Goal: Register for event/course

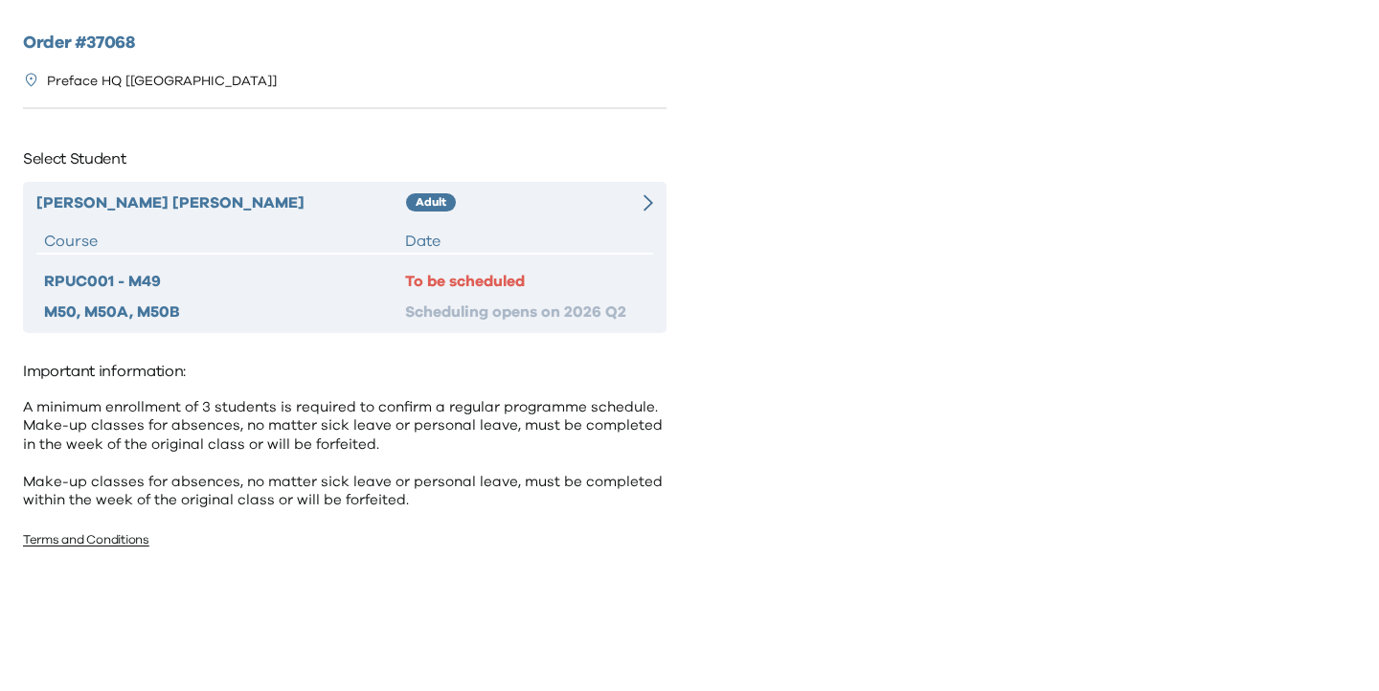
click at [650, 208] on icon at bounding box center [649, 202] width 10 height 17
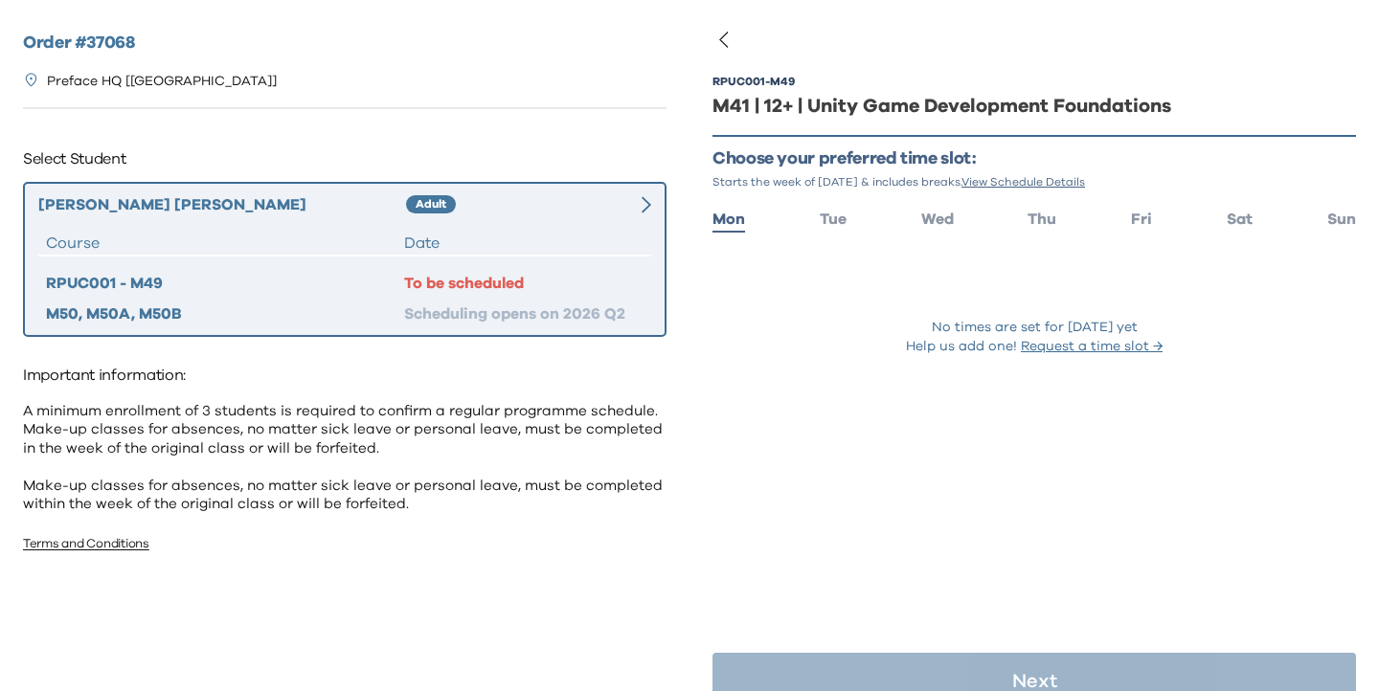
click at [1261, 213] on ul "Mon Tue Wed Thu Fri Sat Sun" at bounding box center [1034, 218] width 644 height 28
click at [1243, 213] on span "Sat" at bounding box center [1240, 219] width 26 height 15
click at [1248, 216] on span "Sat" at bounding box center [1240, 219] width 26 height 15
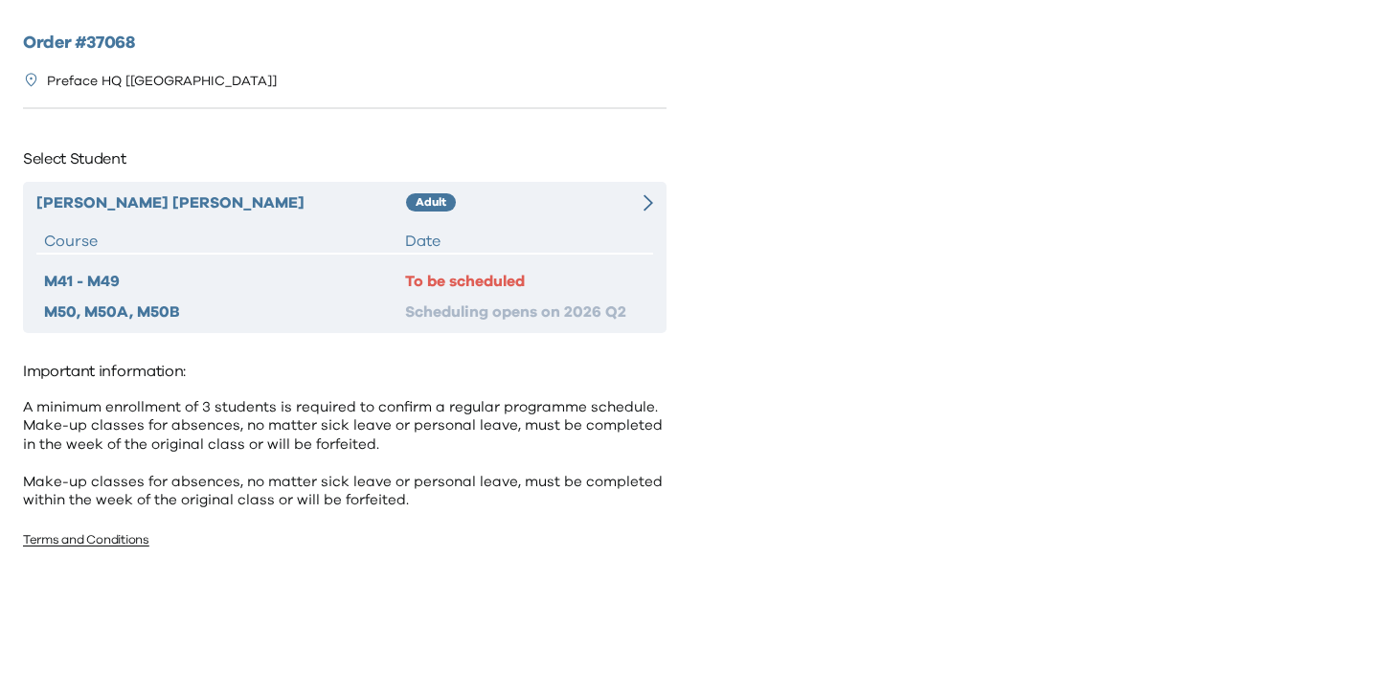
click at [608, 188] on div "Shu Ming Lee Adult Course Date M41 - M49 To be scheduled M50, M50A, M50B Schedu…" at bounding box center [345, 257] width 644 height 151
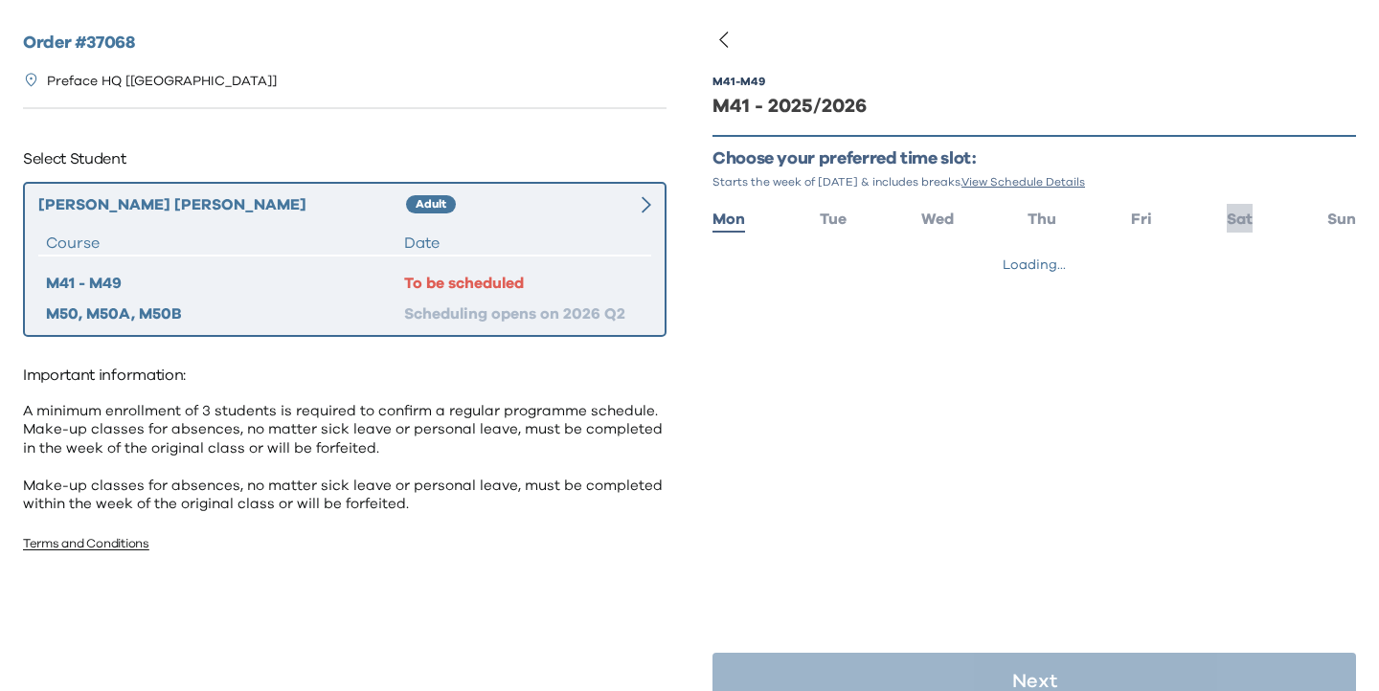
click at [1247, 222] on span "Sat" at bounding box center [1240, 219] width 26 height 15
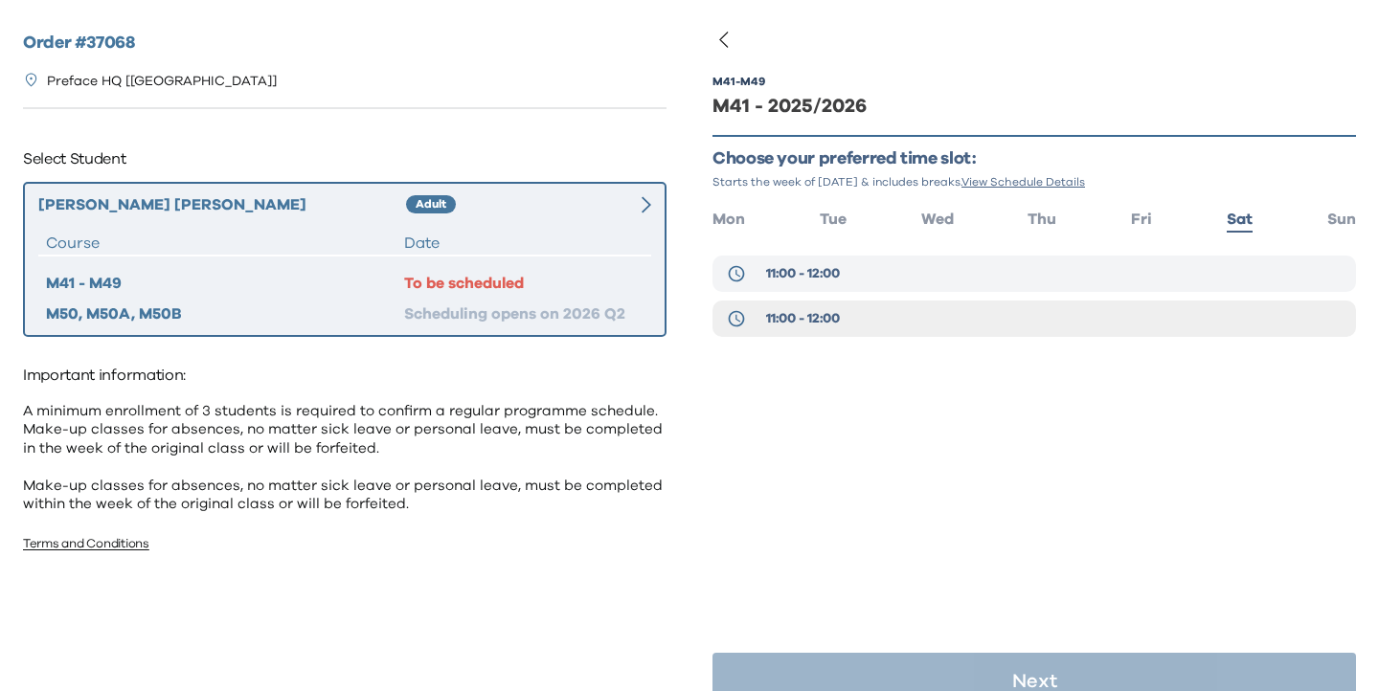
click at [1070, 287] on button "11:00 - 12:00" at bounding box center [1034, 274] width 644 height 36
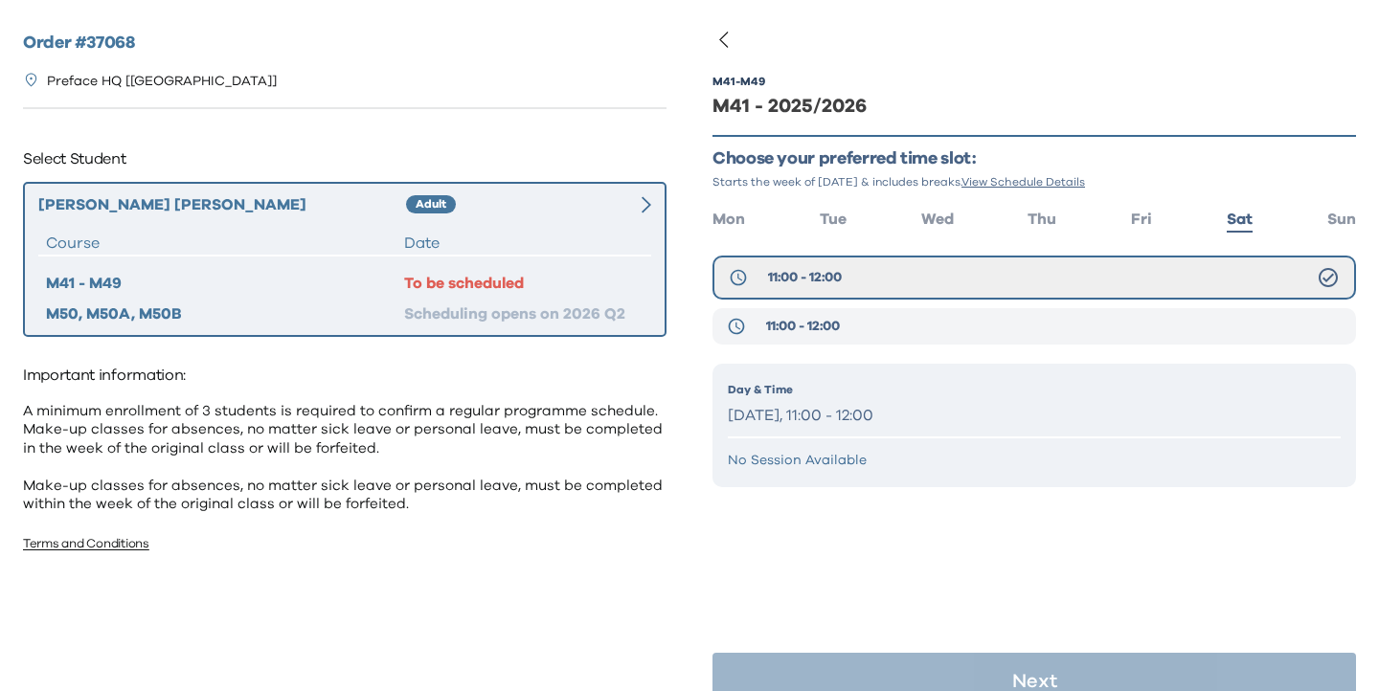
click at [1031, 321] on button "11:00 - 12:00" at bounding box center [1034, 326] width 644 height 36
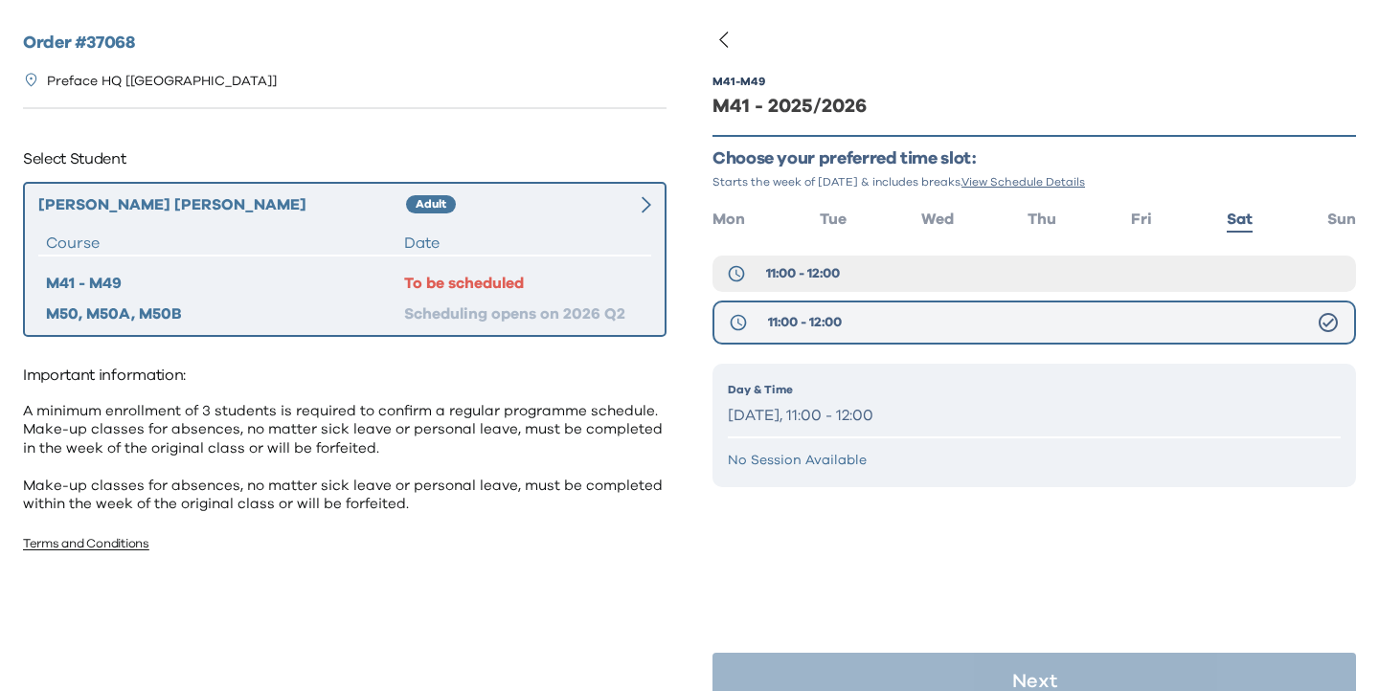
click at [821, 319] on span "11:00 - 12:00" at bounding box center [805, 322] width 74 height 19
click at [819, 270] on span "11:00 - 12:00" at bounding box center [803, 273] width 74 height 19
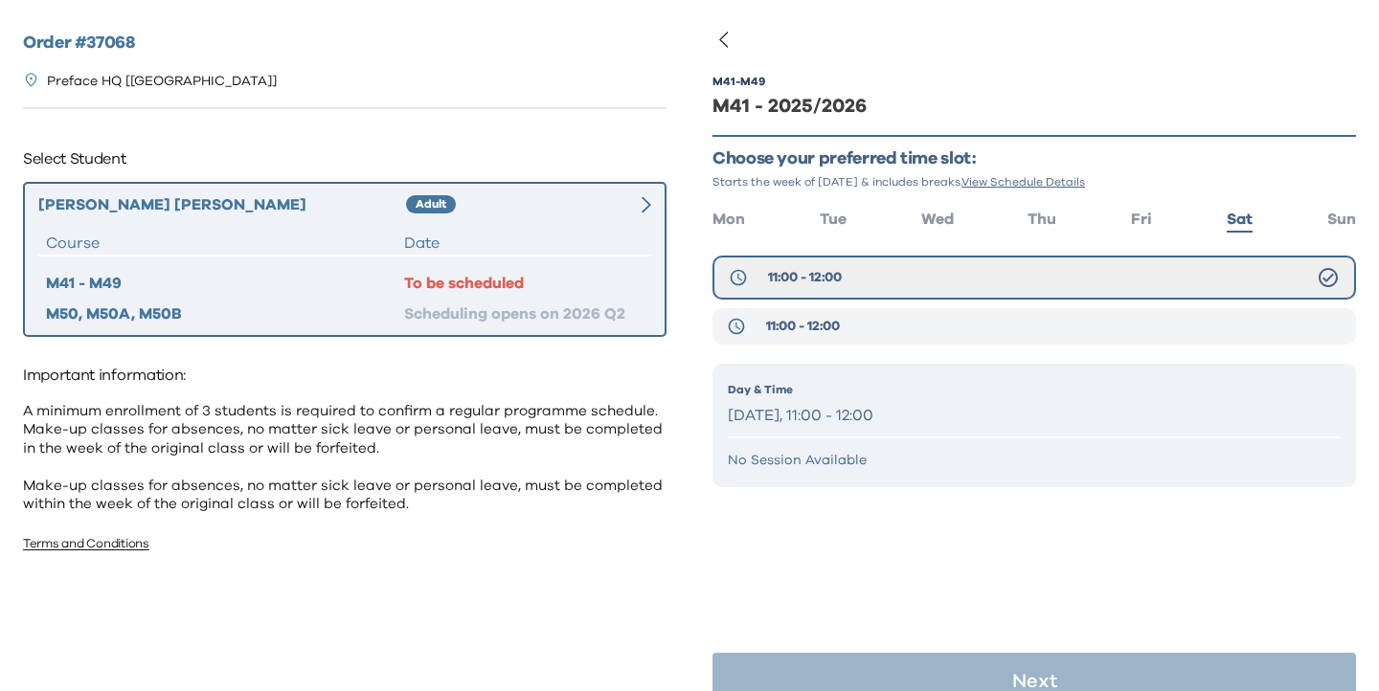
click at [817, 327] on span "11:00 - 12:00" at bounding box center [803, 326] width 74 height 19
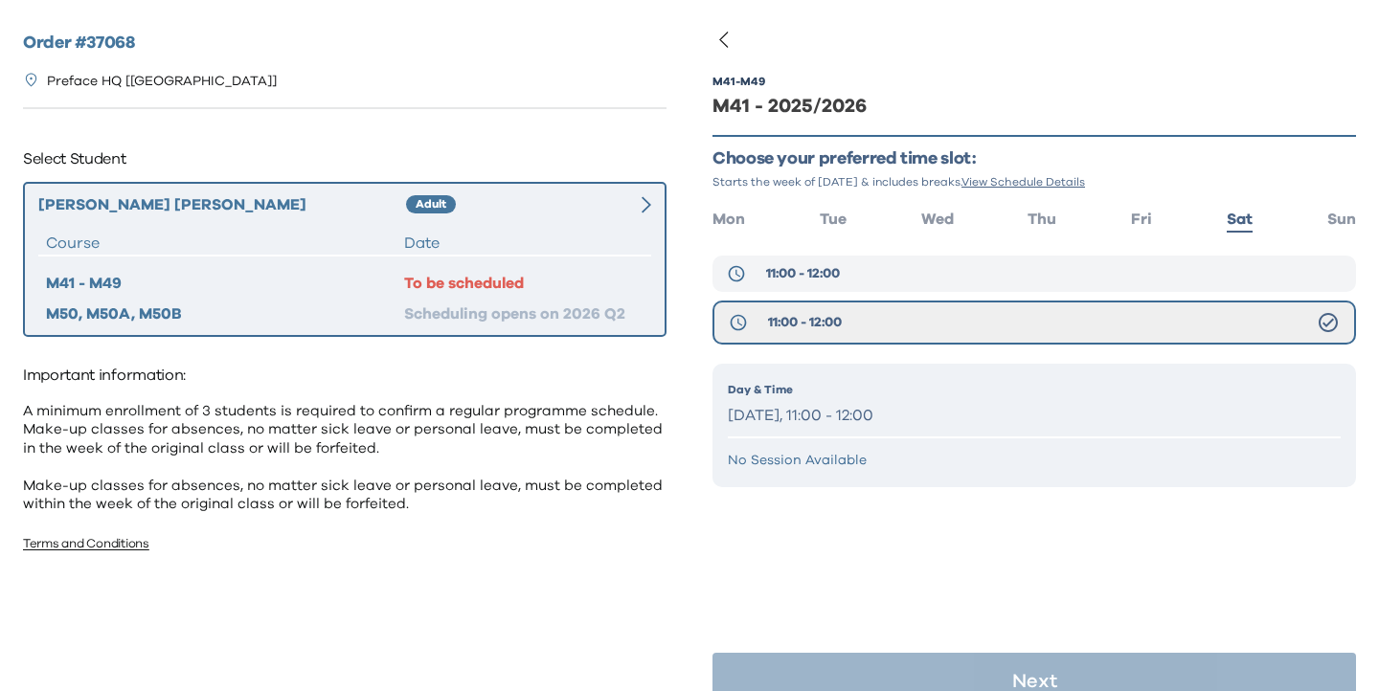
click at [812, 266] on span "11:00 - 12:00" at bounding box center [803, 273] width 74 height 19
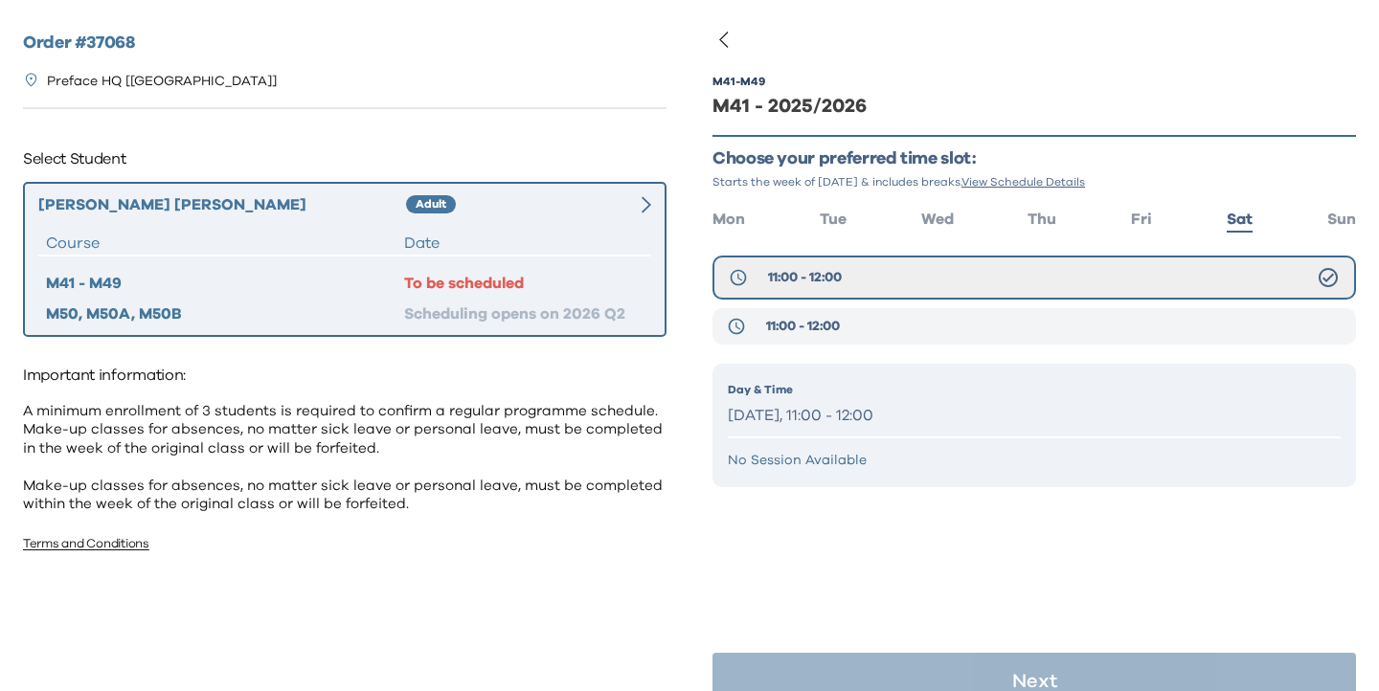
click at [814, 318] on span "11:00 - 12:00" at bounding box center [803, 326] width 74 height 19
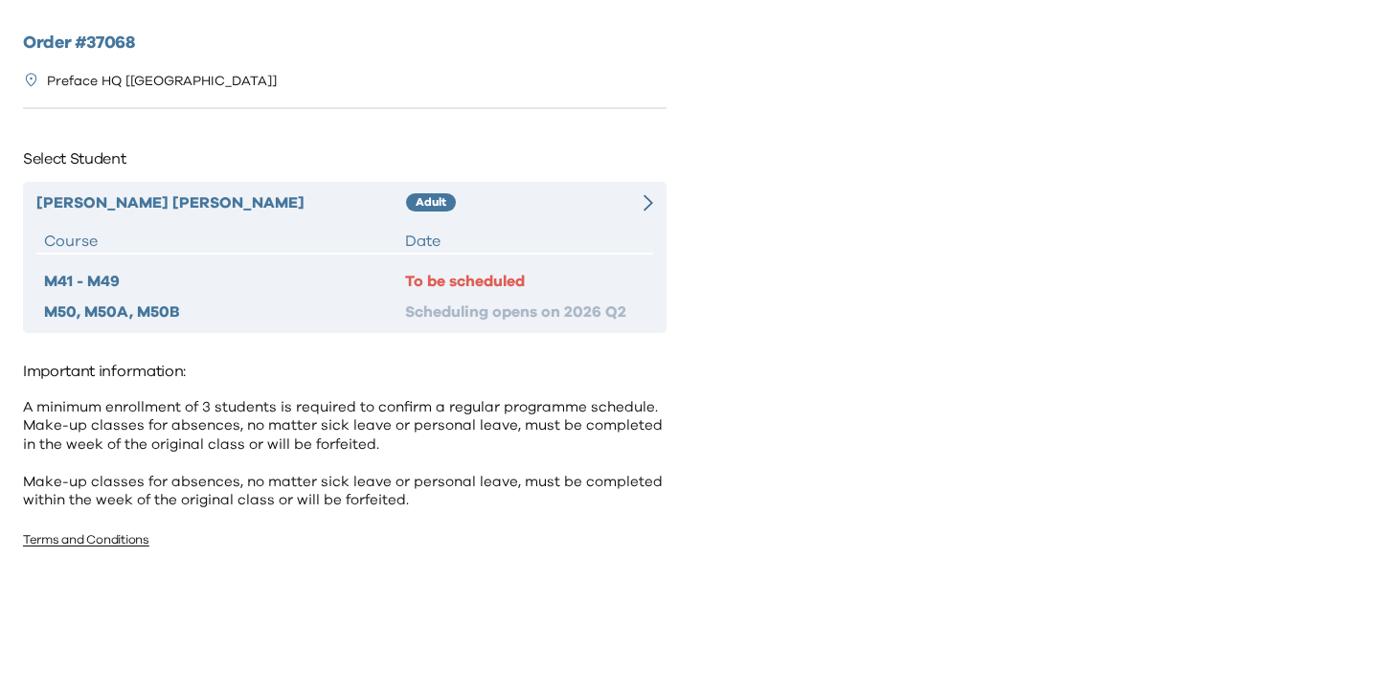
click at [523, 212] on div "Adult" at bounding box center [513, 203] width 215 height 23
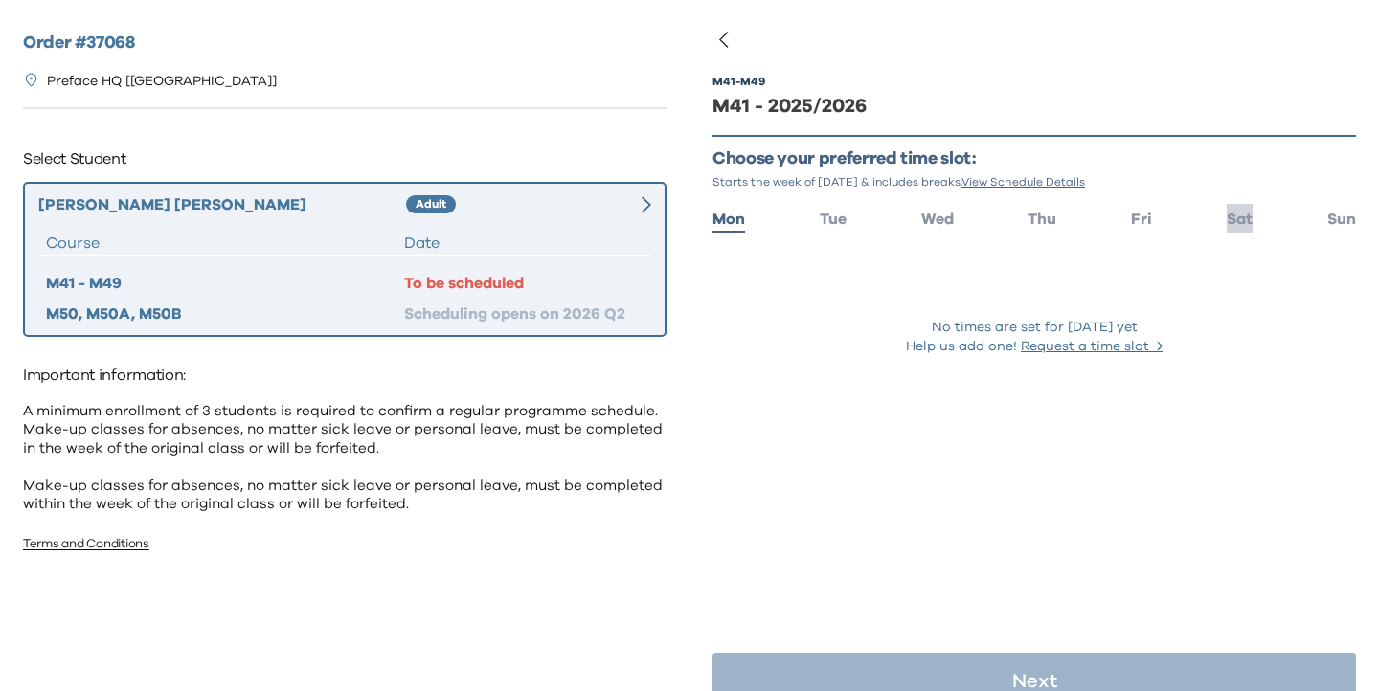
click at [1250, 226] on span "Sat" at bounding box center [1240, 219] width 26 height 15
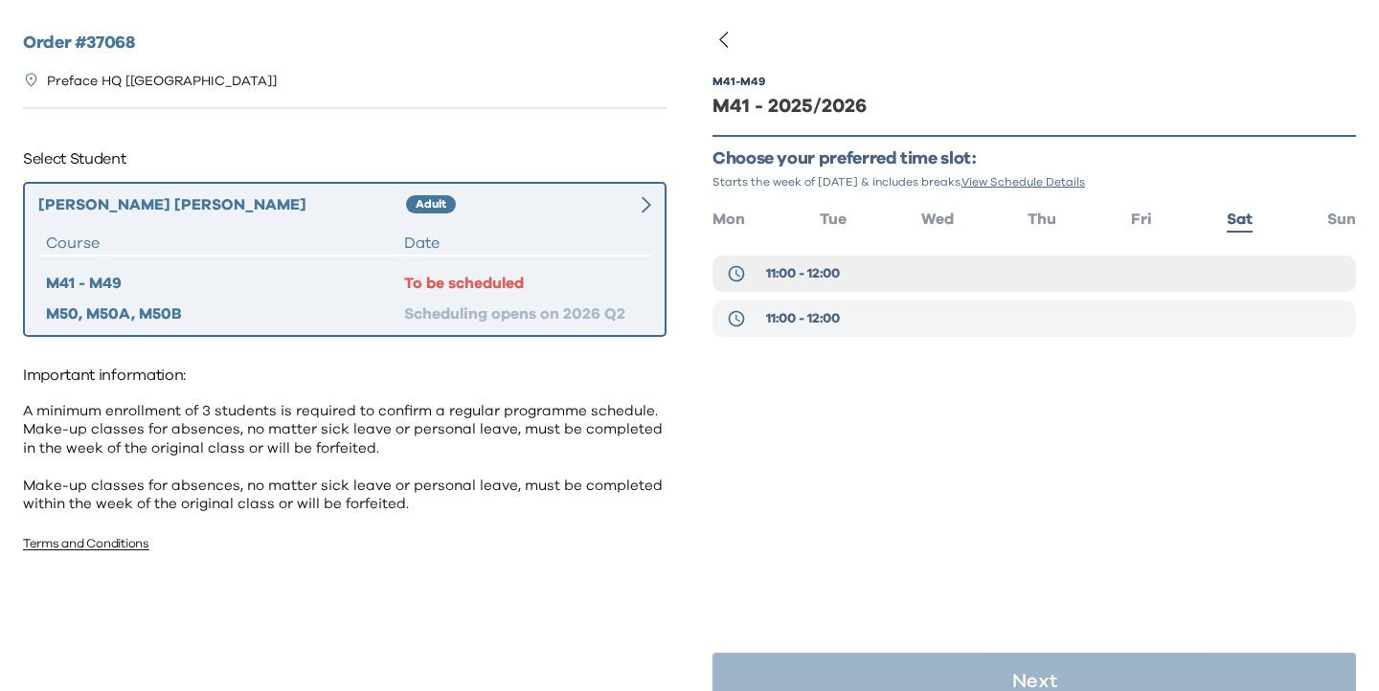
click at [872, 314] on button "11:00 - 12:00" at bounding box center [1034, 319] width 644 height 36
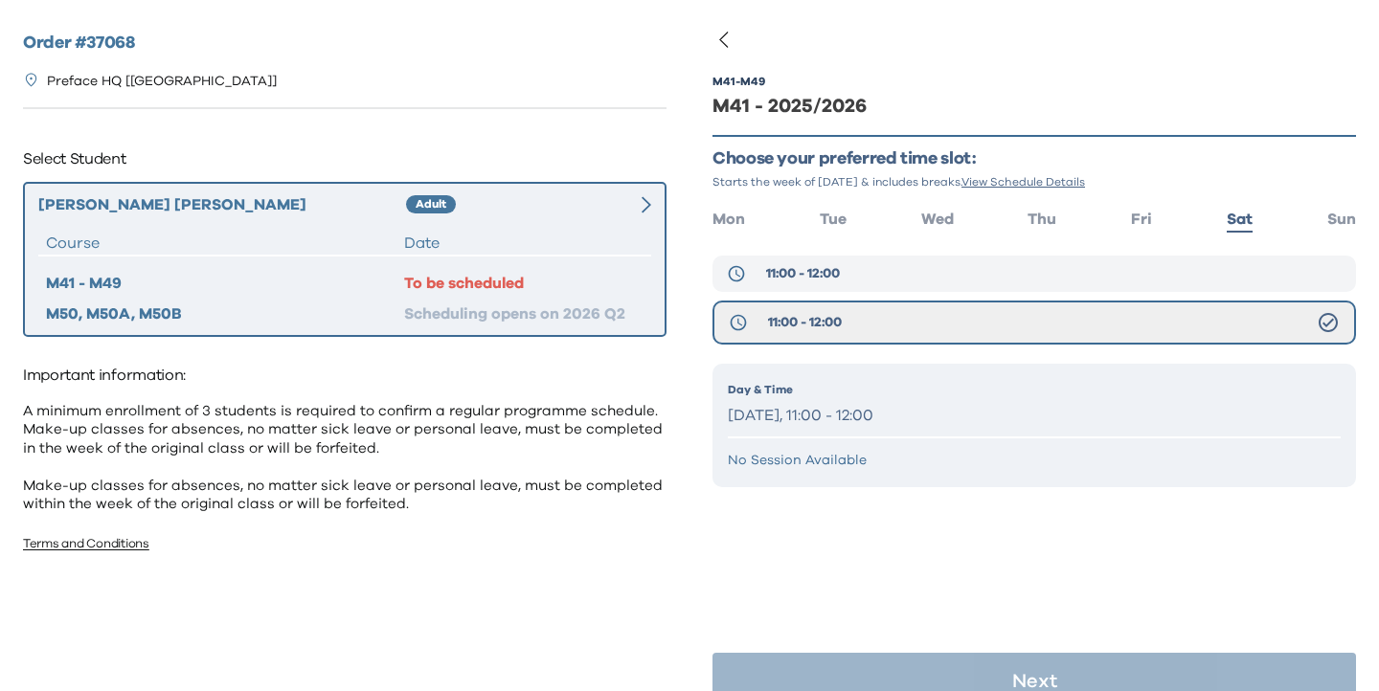
click at [848, 269] on button "11:00 - 12:00" at bounding box center [1034, 274] width 644 height 36
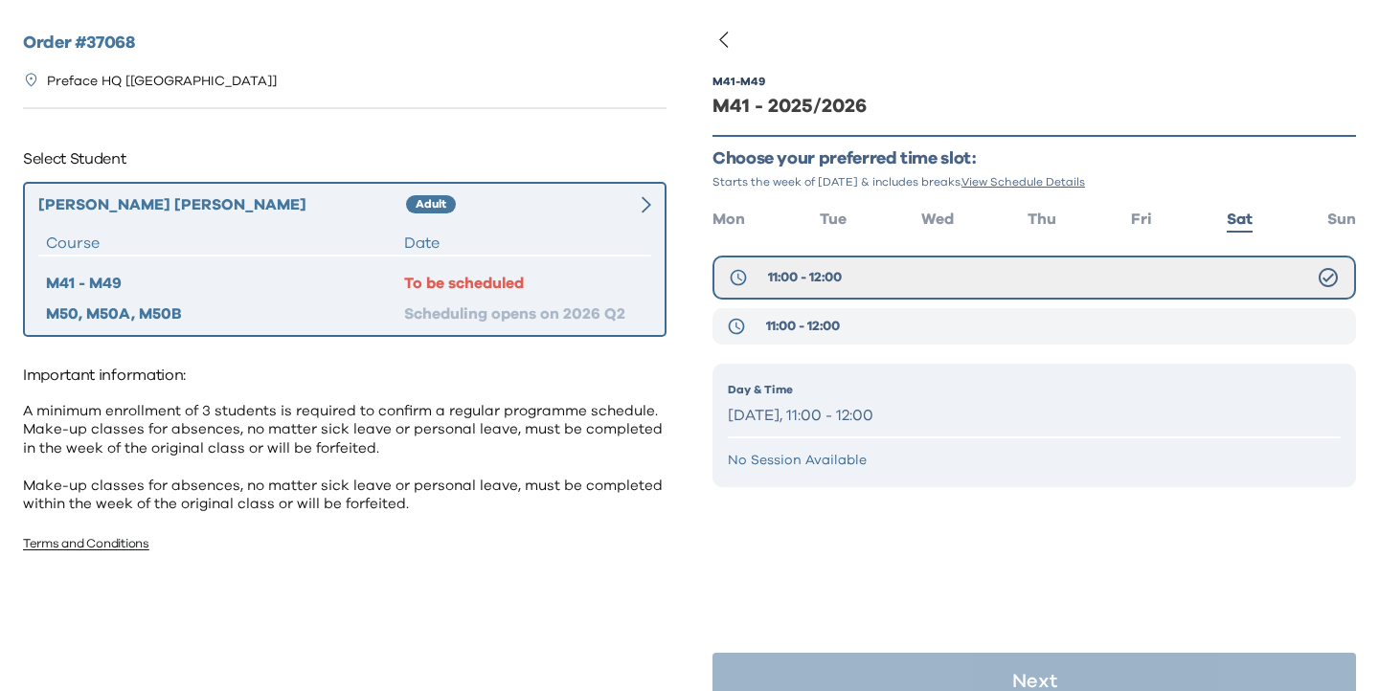
click at [840, 325] on span "11:00 - 12:00" at bounding box center [803, 326] width 74 height 19
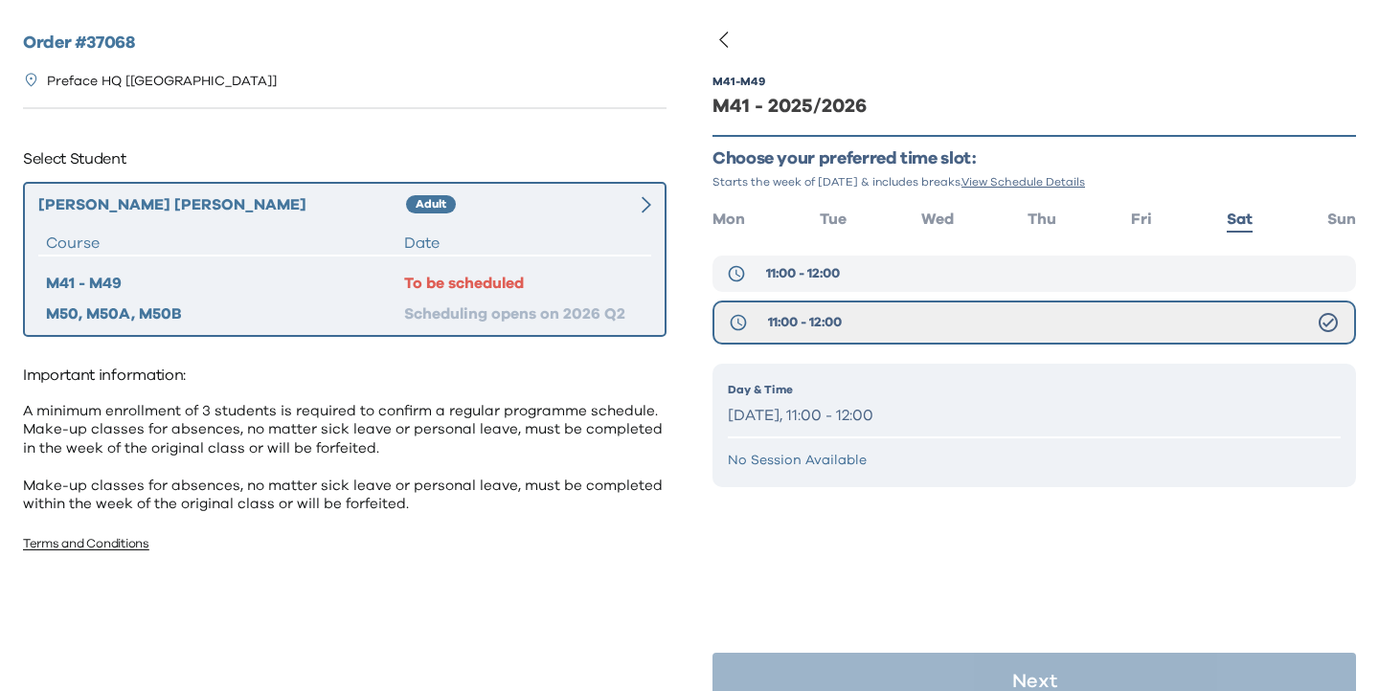
click at [836, 283] on button "11:00 - 12:00" at bounding box center [1034, 274] width 644 height 36
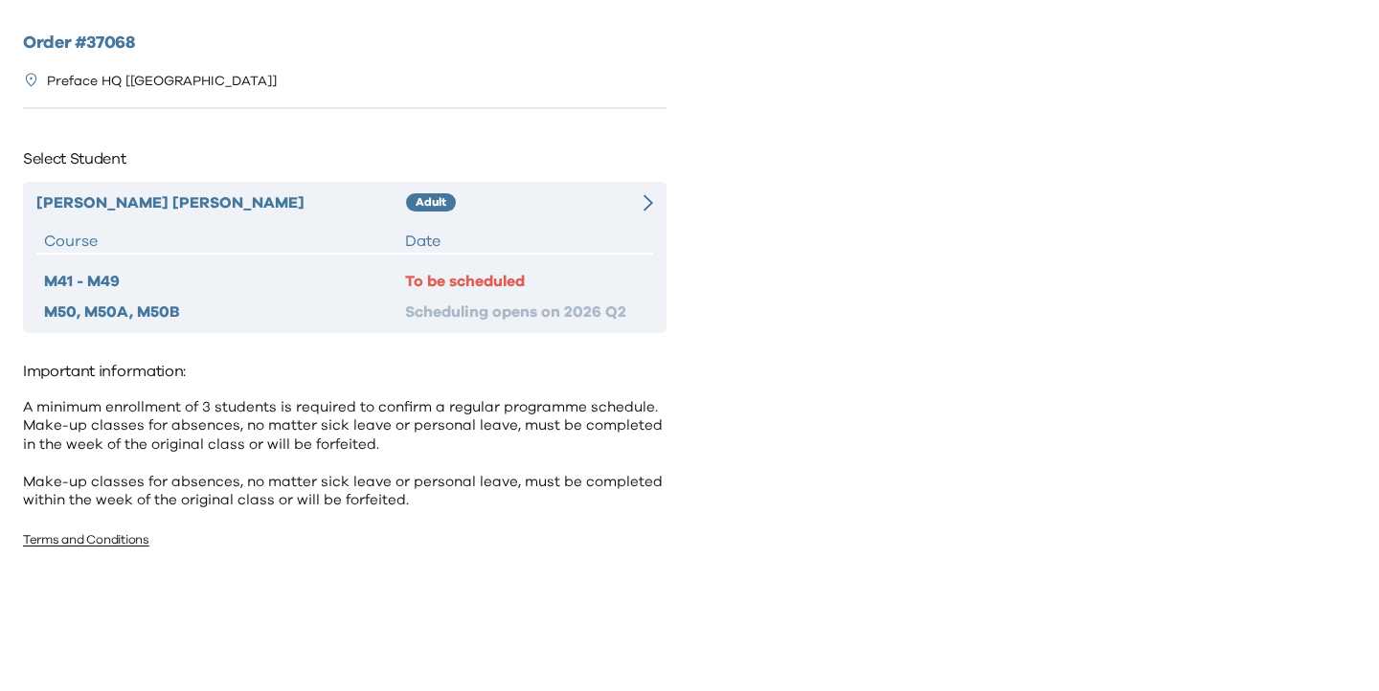
click at [642, 194] on div at bounding box center [637, 203] width 31 height 23
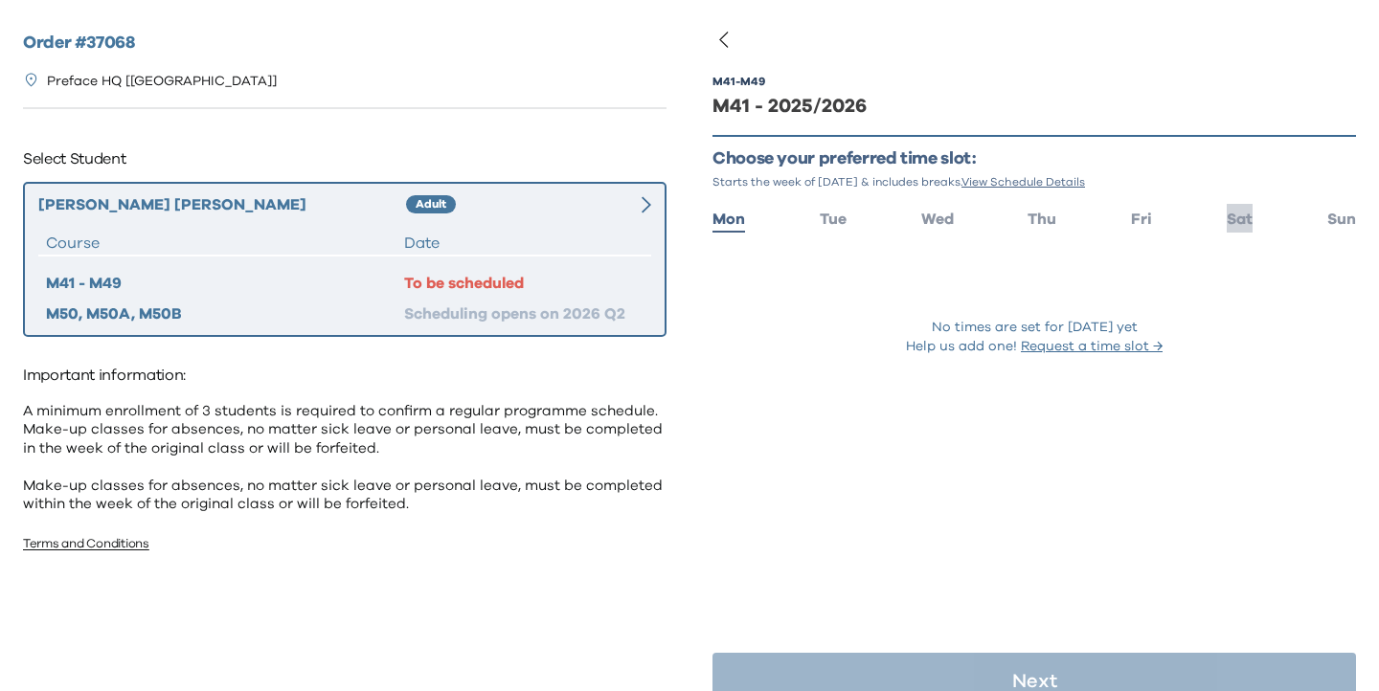
click at [1245, 222] on span "Sat" at bounding box center [1240, 219] width 26 height 15
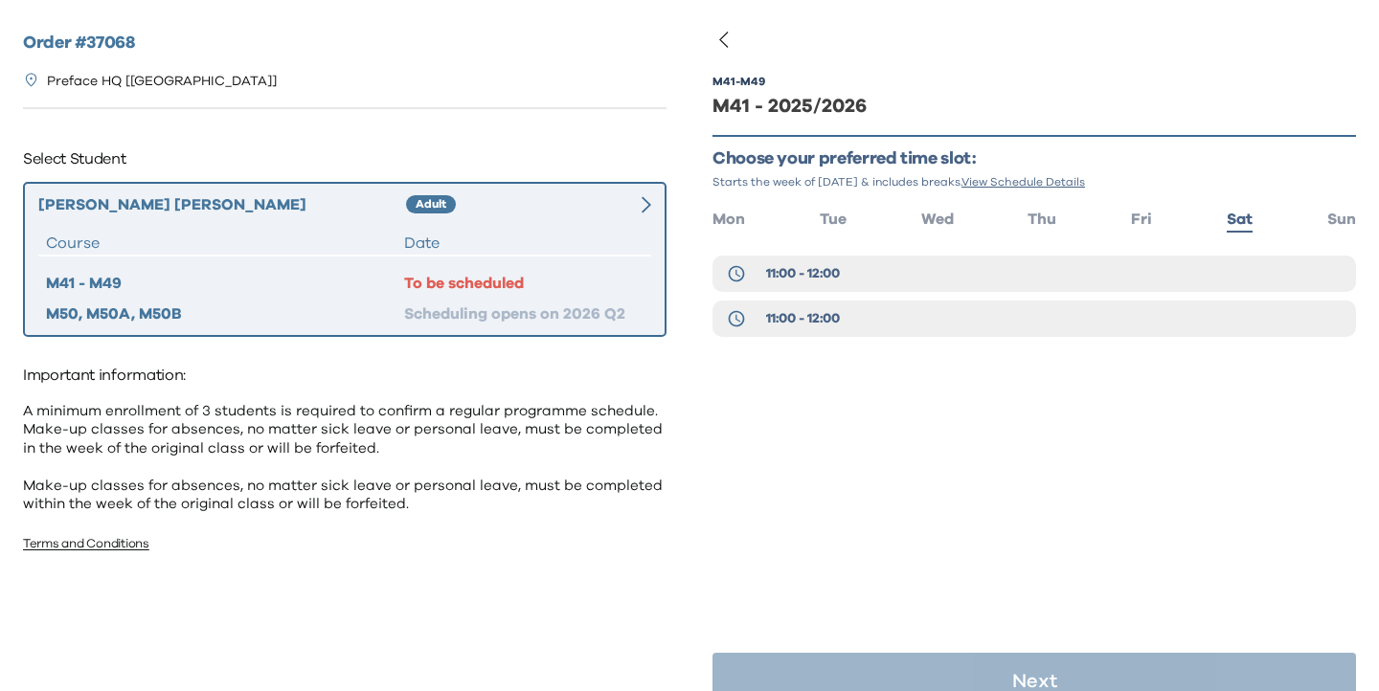
click at [1002, 253] on div "M41 - M49 M41 - 2025/2026 Choose your preferred time slot: Starts the week of […" at bounding box center [1034, 234] width 644 height 377
click at [1002, 260] on button "11:00 - 12:00" at bounding box center [1034, 274] width 644 height 36
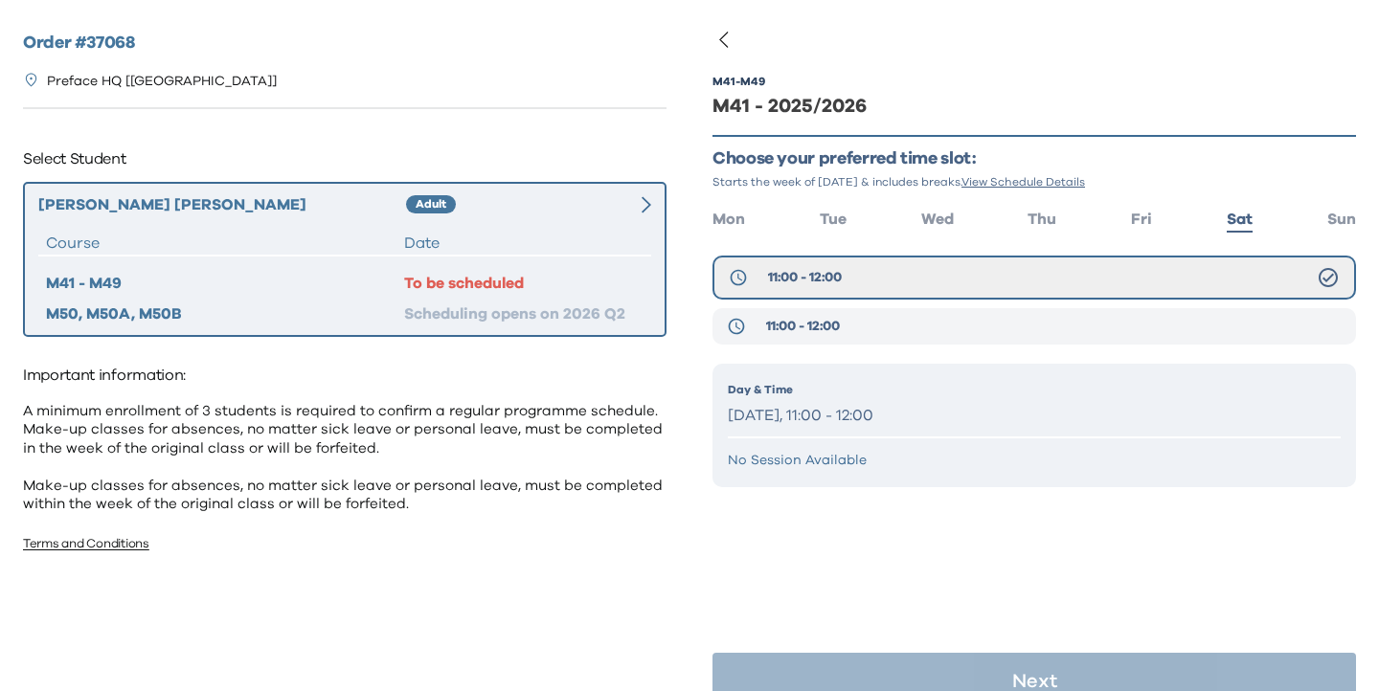
click at [968, 326] on button "11:00 - 12:00" at bounding box center [1034, 326] width 644 height 36
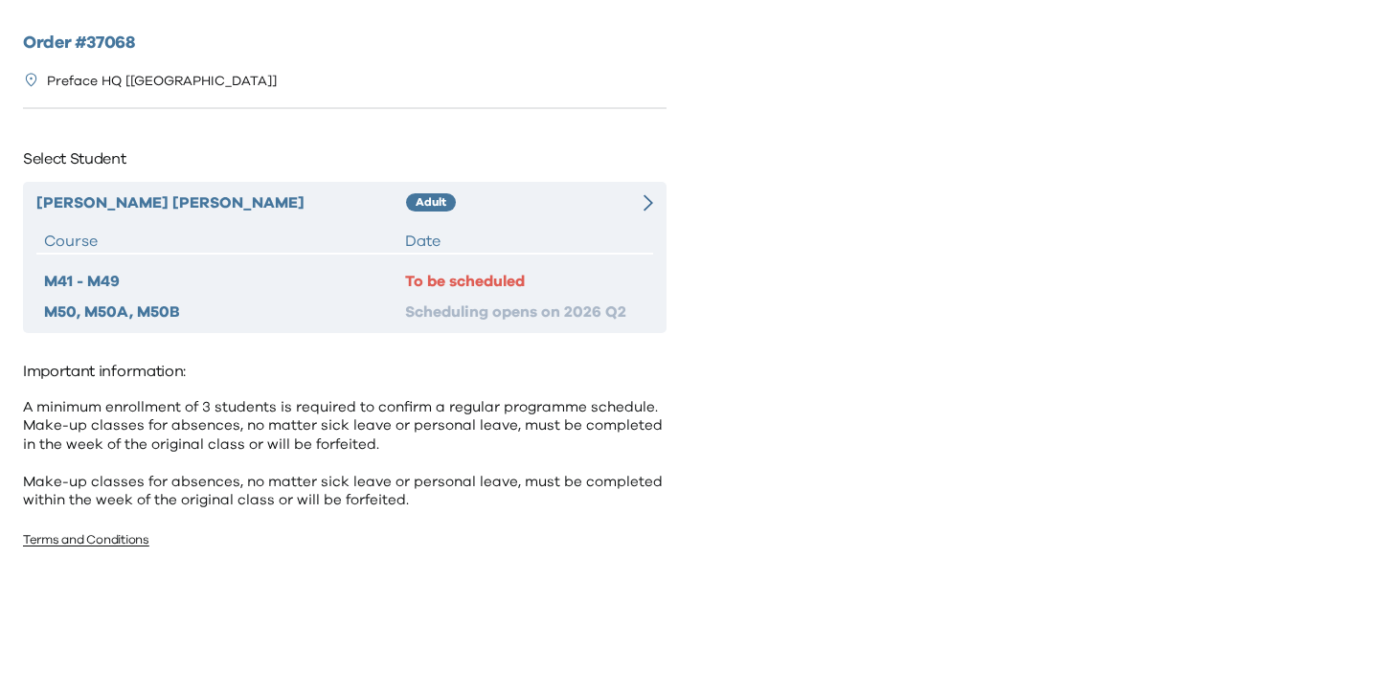
click at [613, 223] on div "[PERSON_NAME] Adult Course Date M41 - M49 To be scheduled M50, M50A, M50B Sched…" at bounding box center [345, 257] width 644 height 151
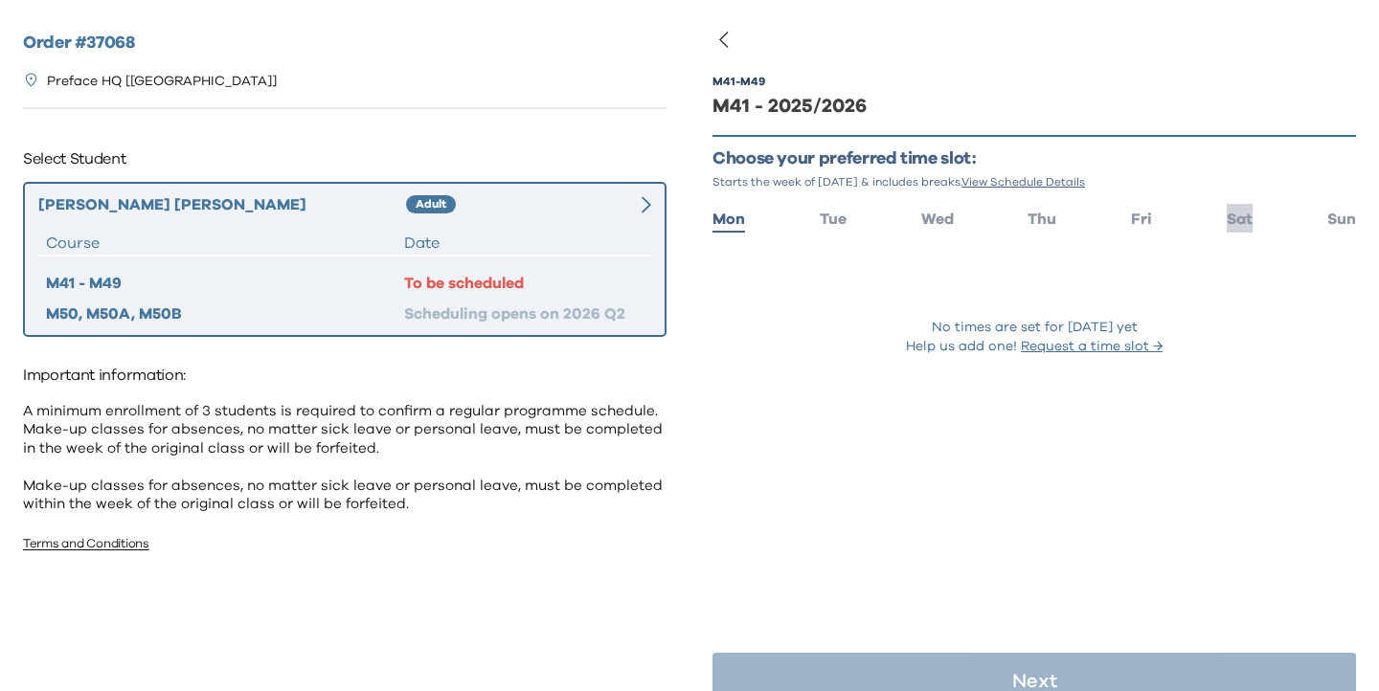
click at [1246, 223] on span "Sat" at bounding box center [1240, 219] width 26 height 15
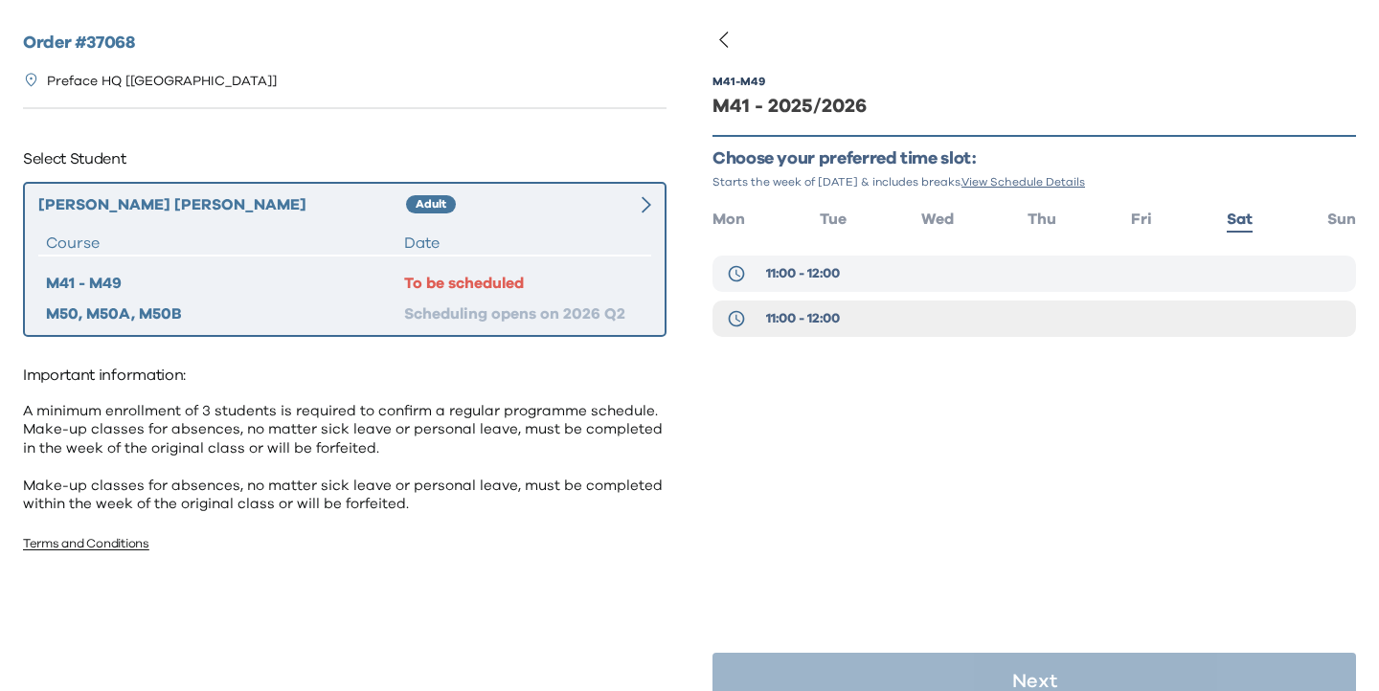
click at [1100, 275] on button "11:00 - 12:00" at bounding box center [1034, 274] width 644 height 36
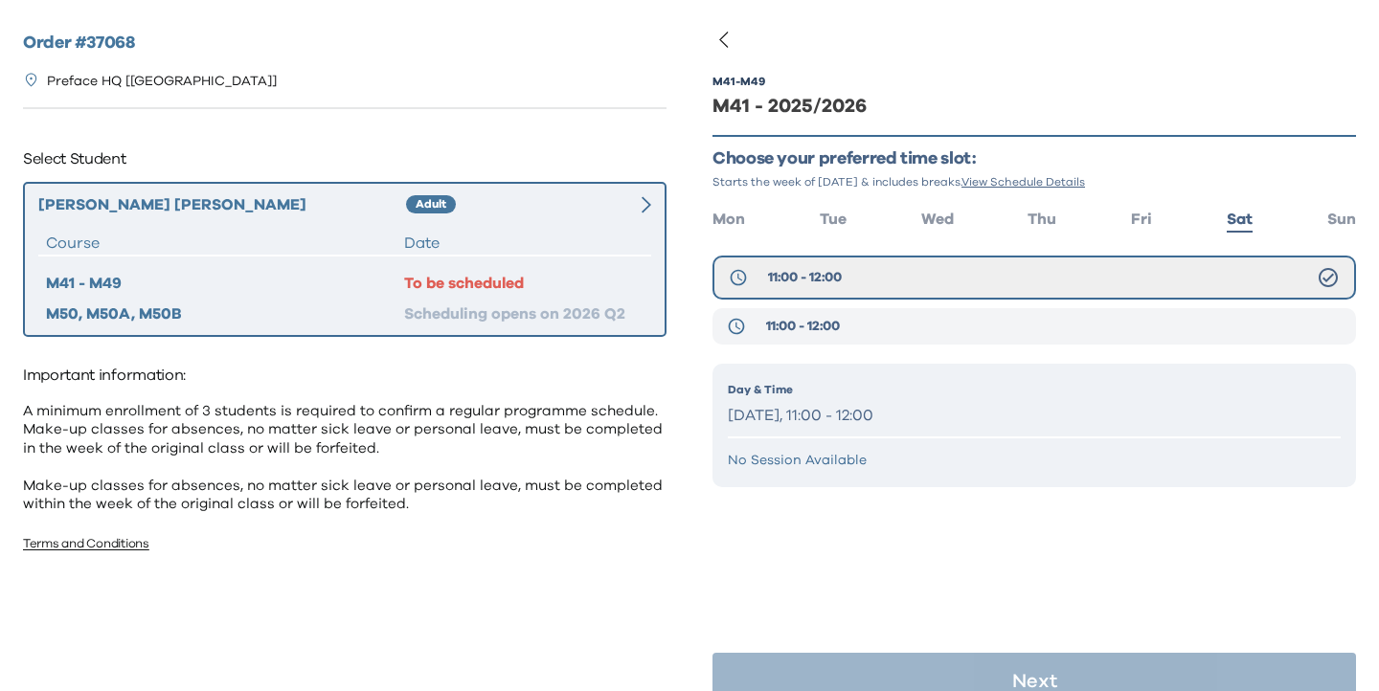
click at [1047, 328] on button "11:00 - 12:00" at bounding box center [1034, 326] width 644 height 36
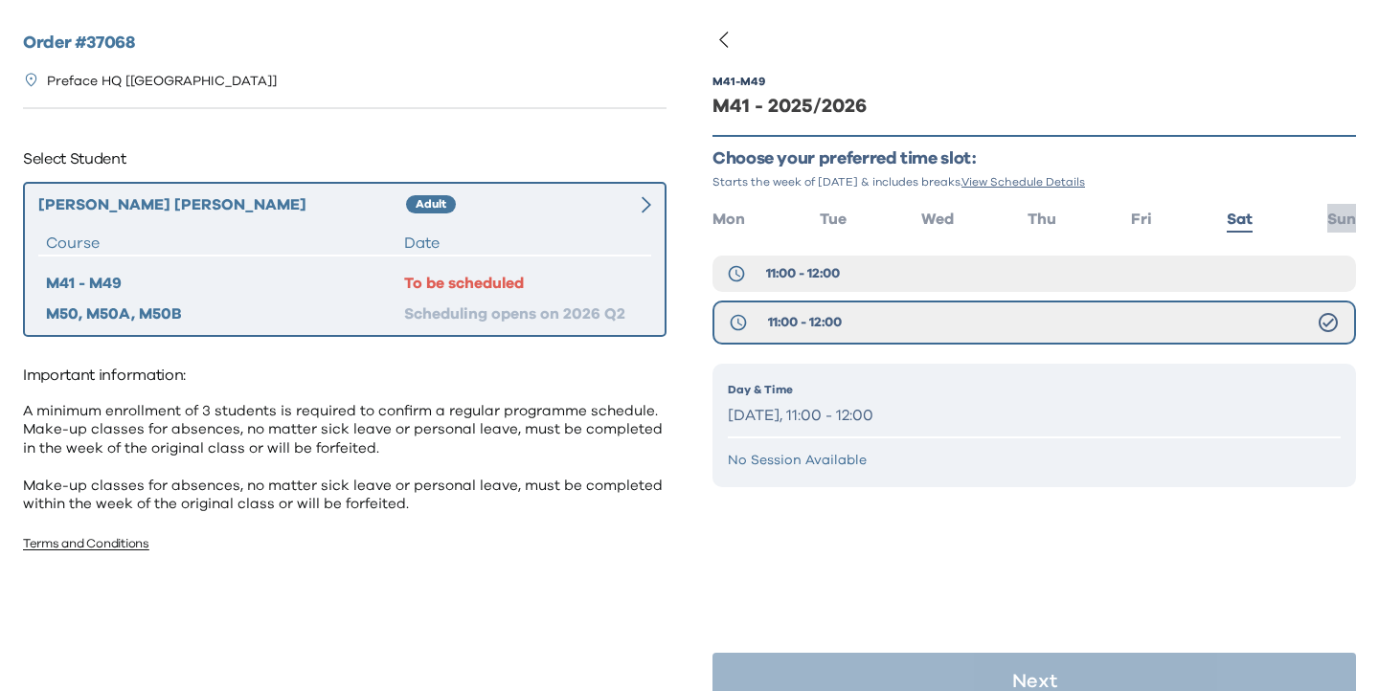
click at [1327, 214] on span "Sun" at bounding box center [1341, 219] width 29 height 15
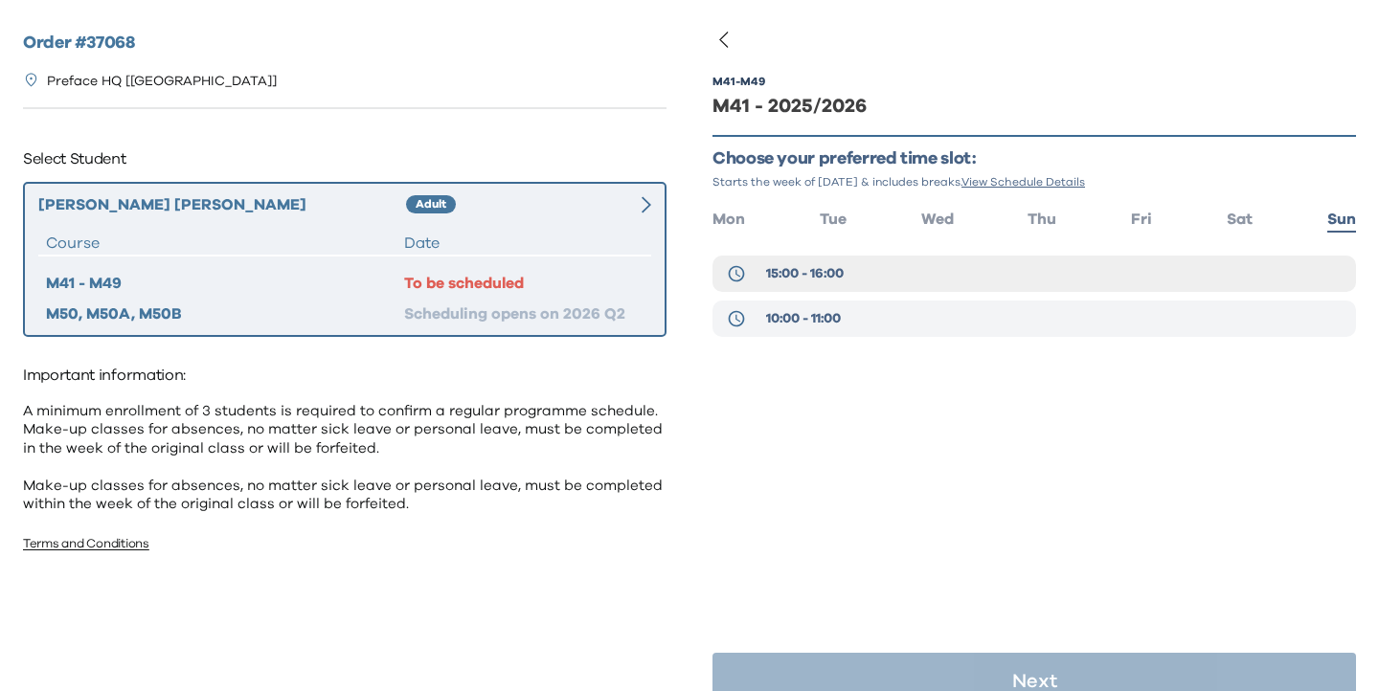
click at [961, 312] on button "10:00 - 11:00" at bounding box center [1034, 319] width 644 height 36
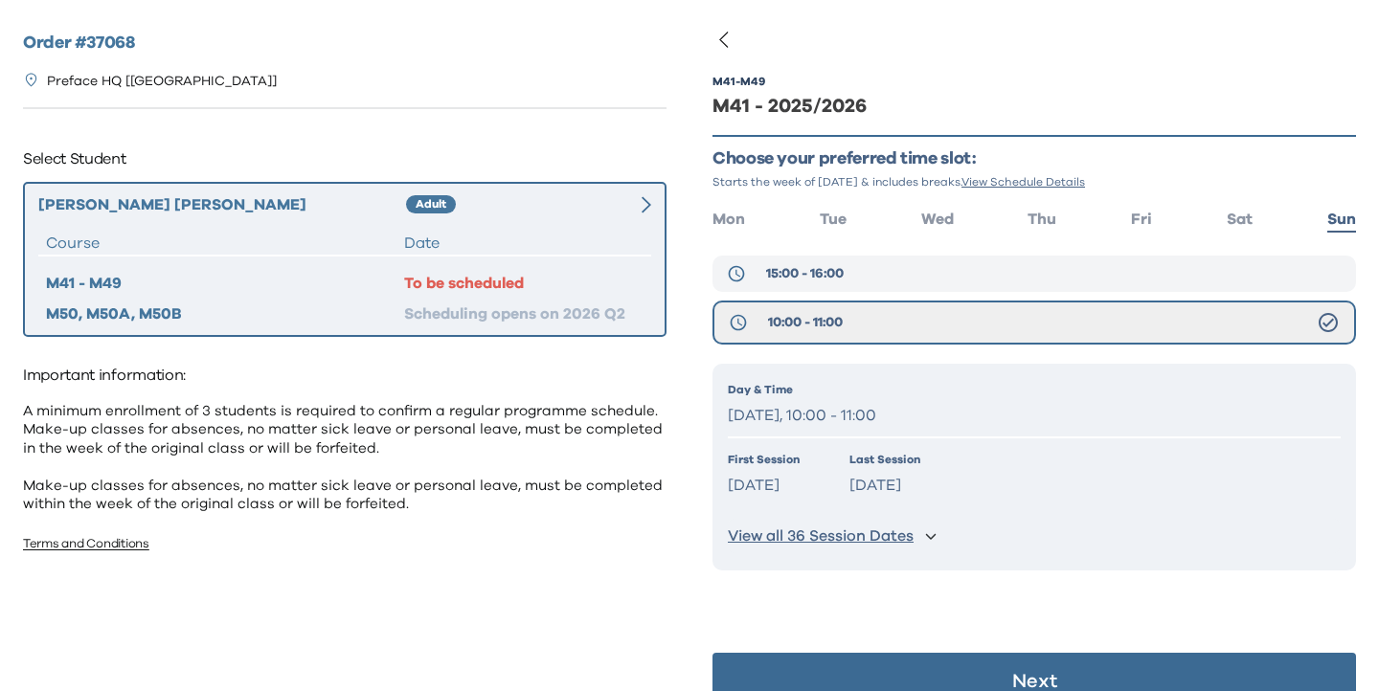
click at [948, 282] on button "15:00 - 16:00" at bounding box center [1034, 274] width 644 height 36
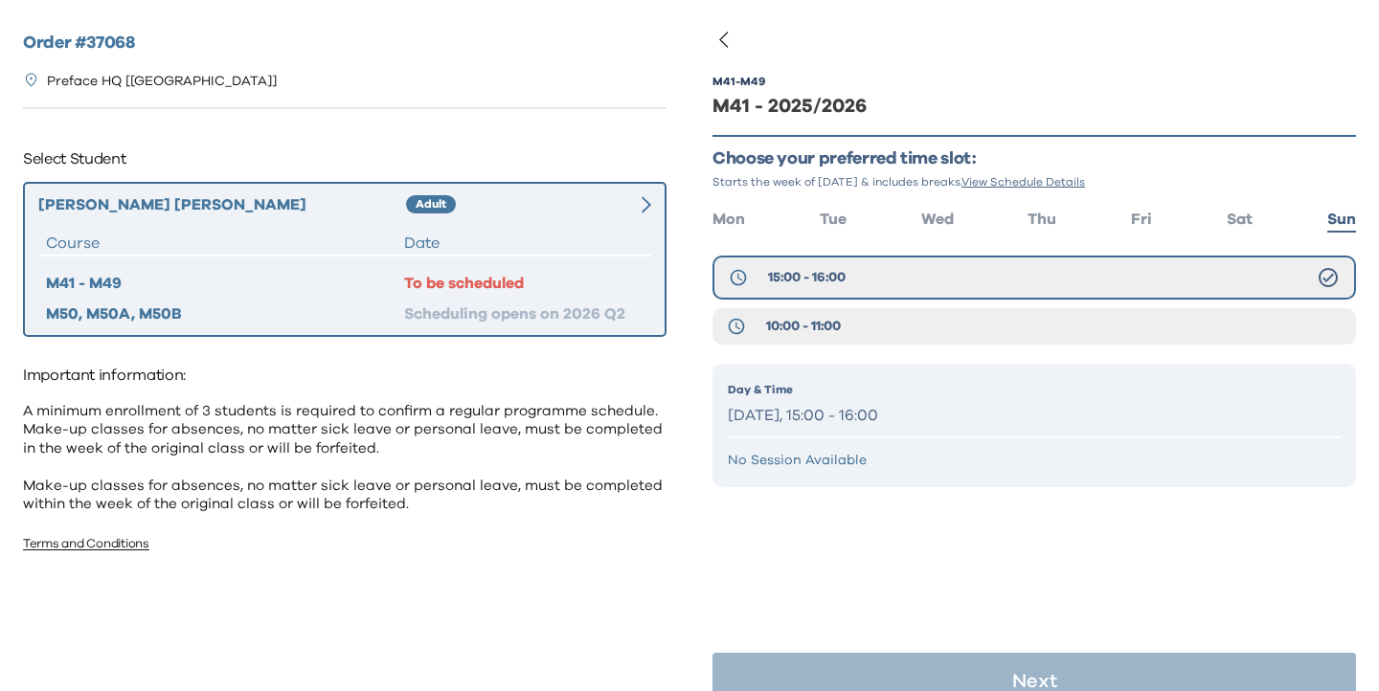
click at [1236, 237] on div "M41 - M49 M41 - 2025/2026 Choose your preferred time slot: Starts the week of S…" at bounding box center [1034, 310] width 644 height 528
click at [1235, 216] on span "Sat" at bounding box center [1240, 219] width 26 height 15
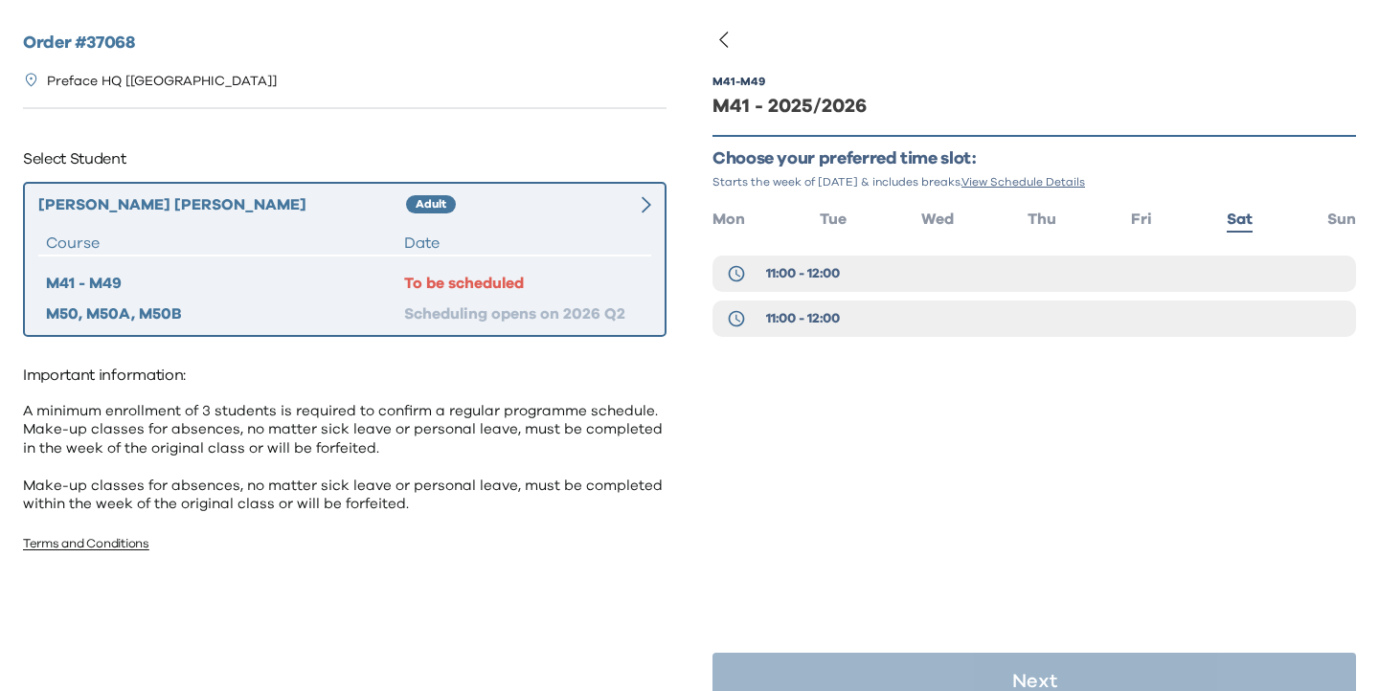
click at [1128, 213] on ul "Mon Tue Wed Thu Fri Sat Sun" at bounding box center [1034, 218] width 644 height 28
click at [1138, 219] on span "Fri" at bounding box center [1141, 219] width 21 height 15
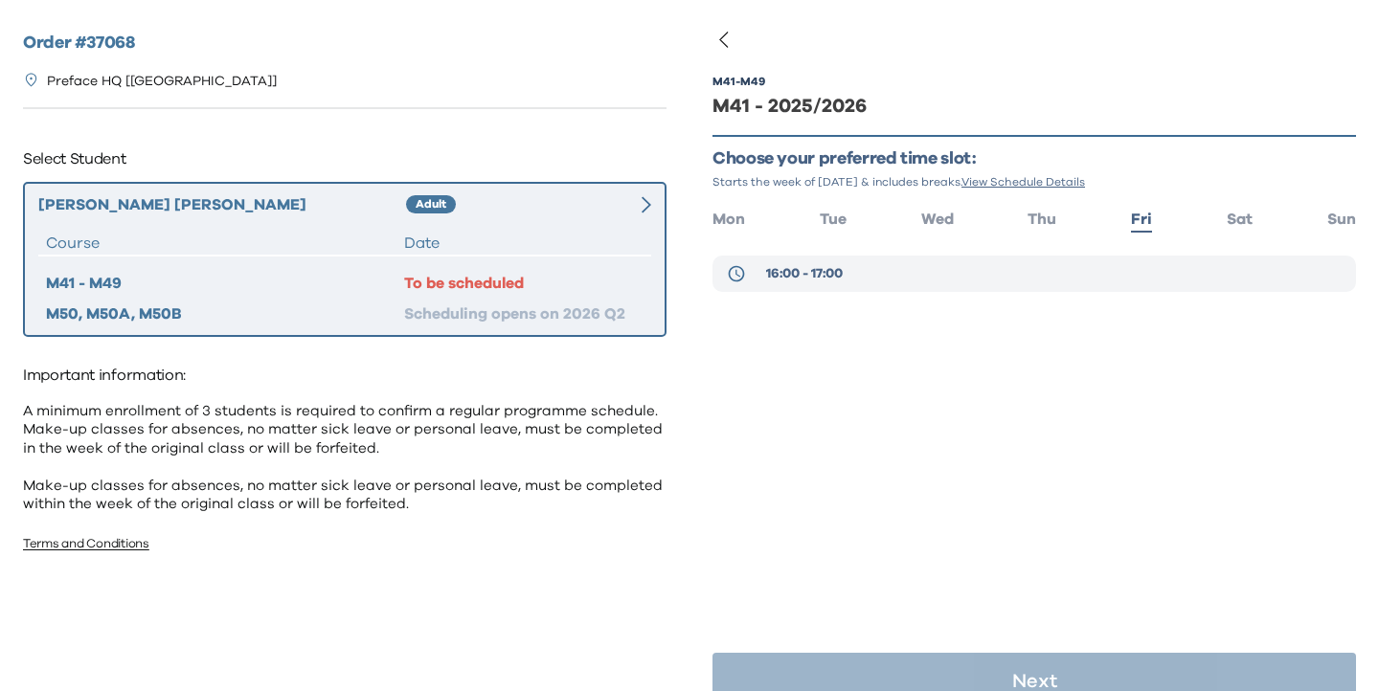
click at [1075, 263] on button "16:00 - 17:00" at bounding box center [1034, 274] width 644 height 36
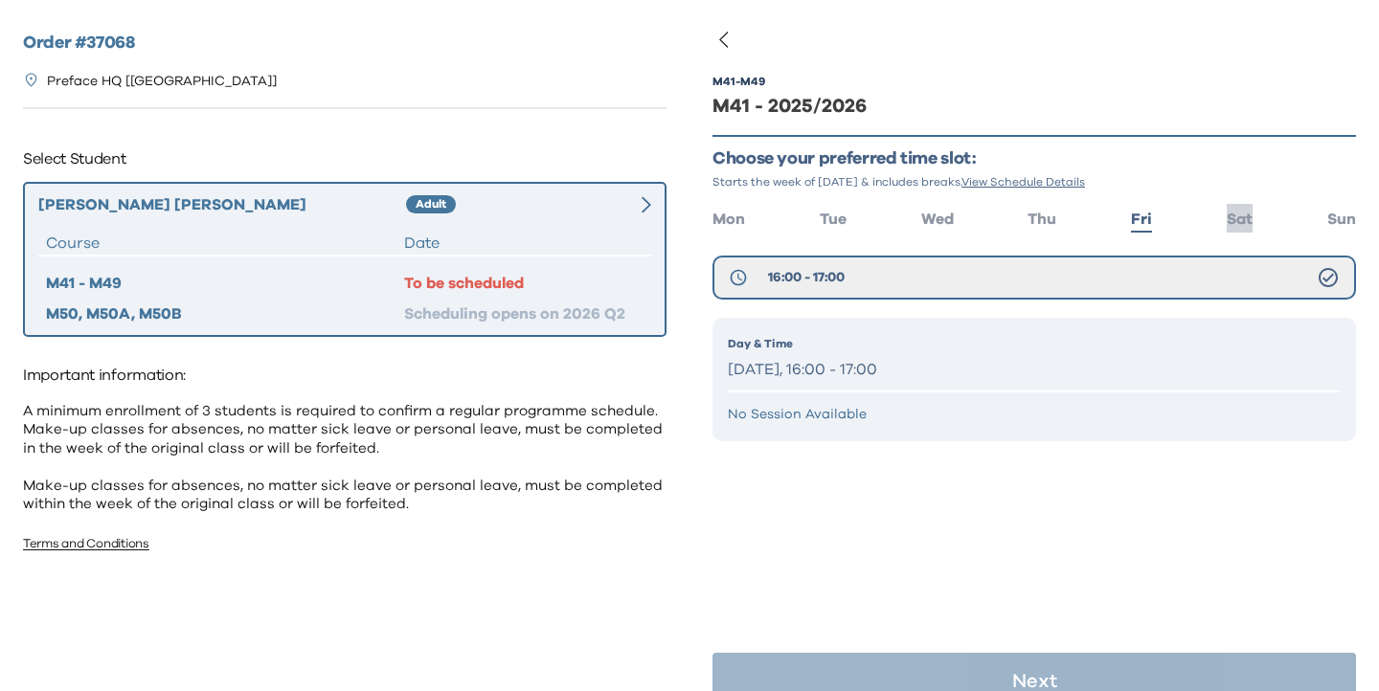
click at [1227, 221] on span "Sat" at bounding box center [1240, 219] width 26 height 15
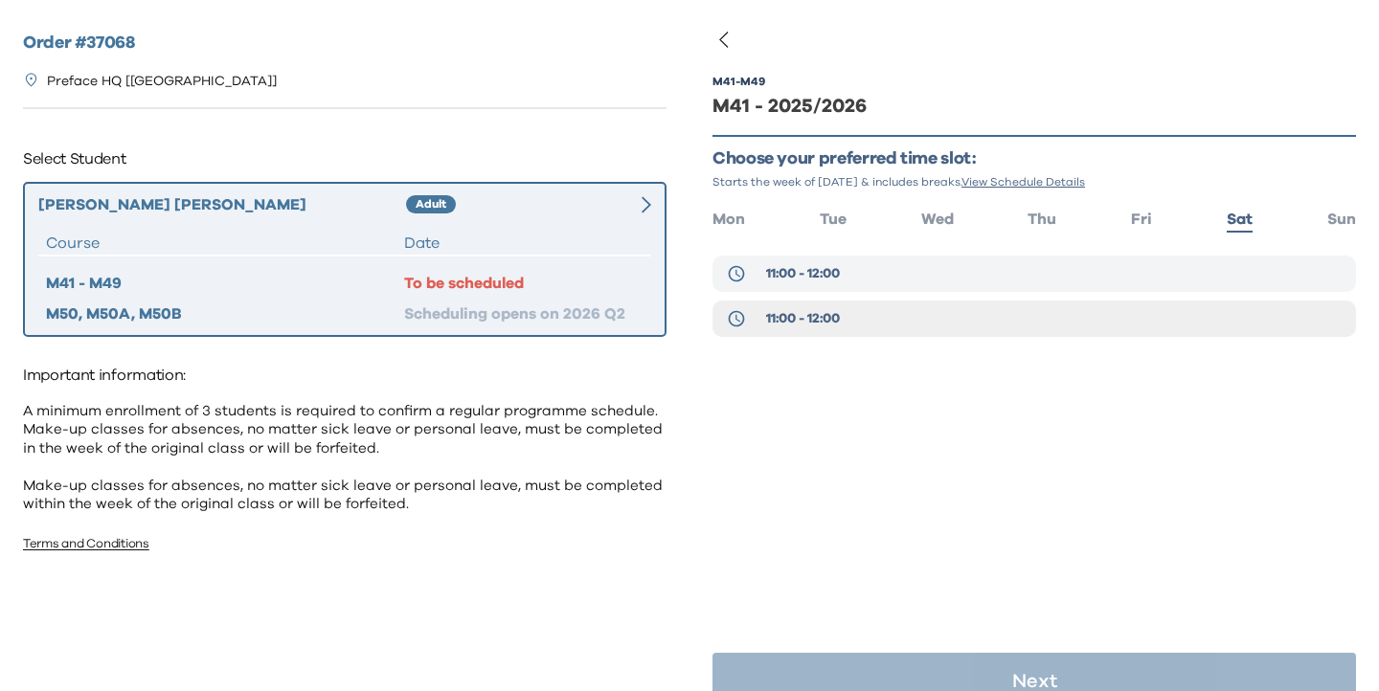
click at [857, 281] on button "11:00 - 12:00" at bounding box center [1034, 274] width 644 height 36
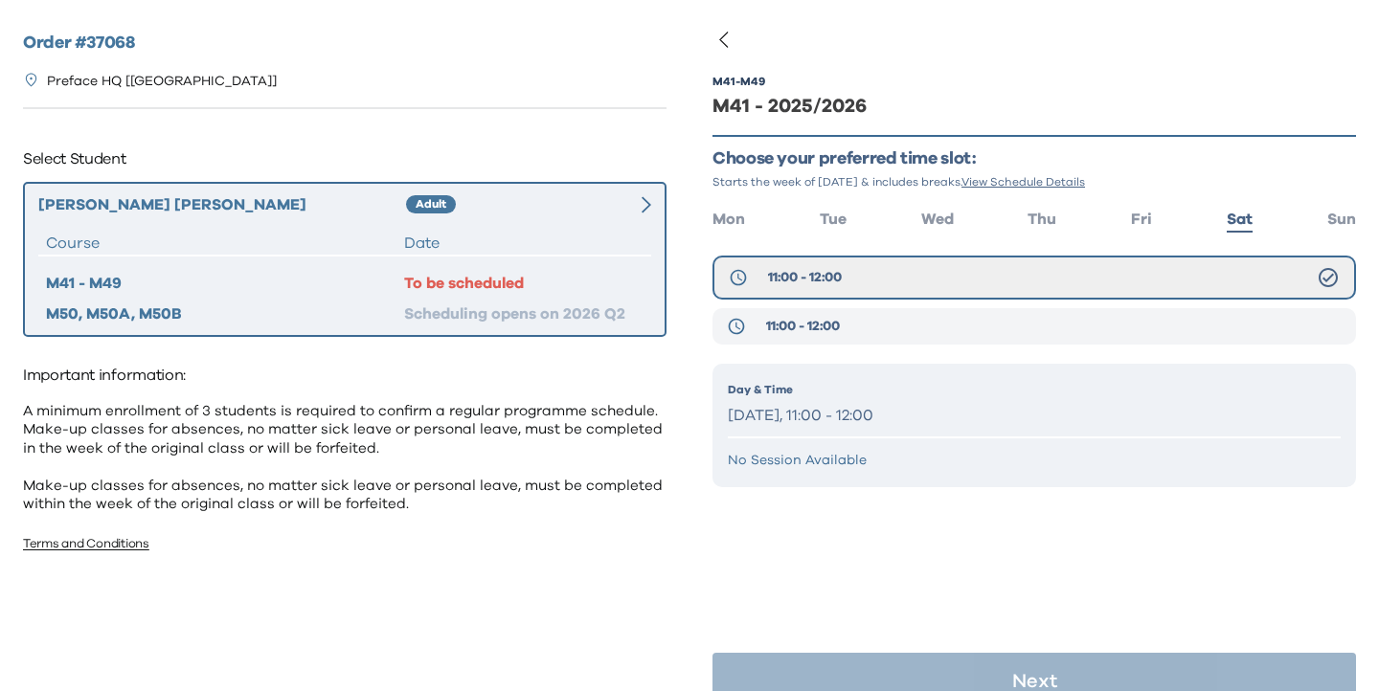
click at [847, 322] on button "11:00 - 12:00" at bounding box center [1034, 326] width 644 height 36
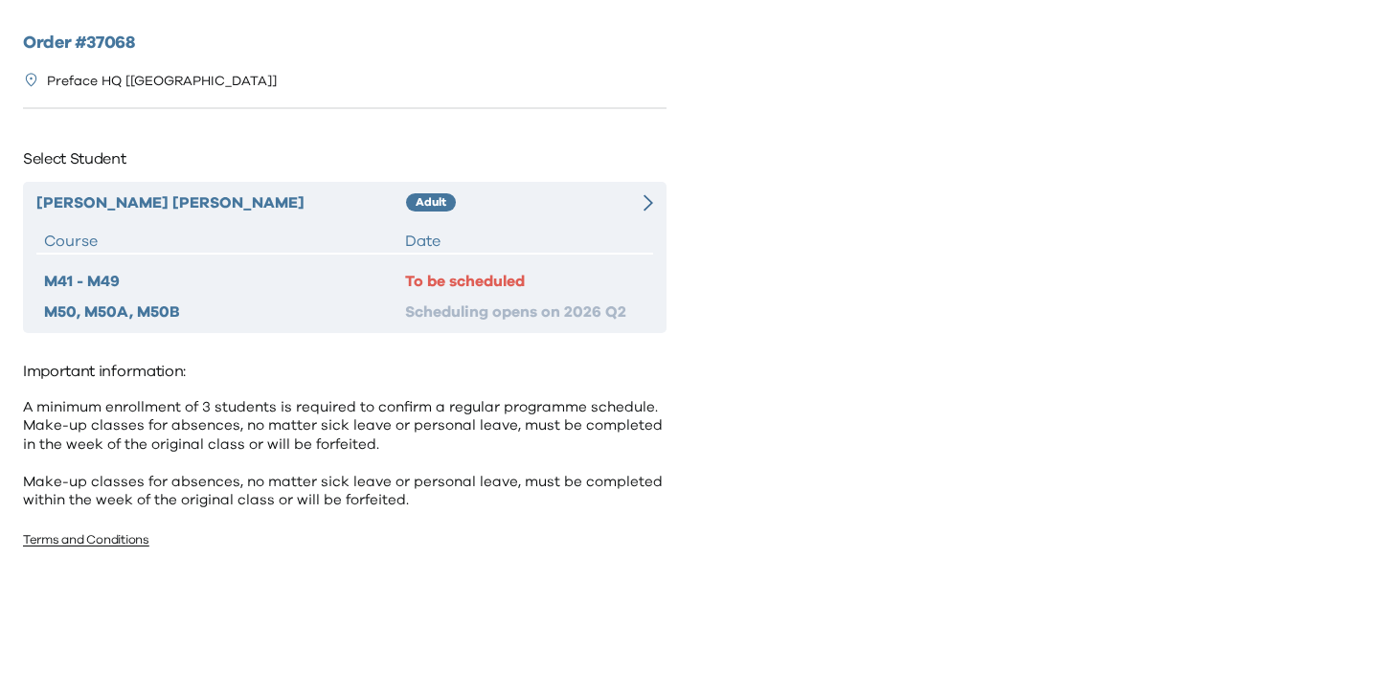
click at [601, 182] on div "[PERSON_NAME] Adult Course Date M41 - M49 To be scheduled M50, M50A, M50B Sched…" at bounding box center [345, 257] width 644 height 151
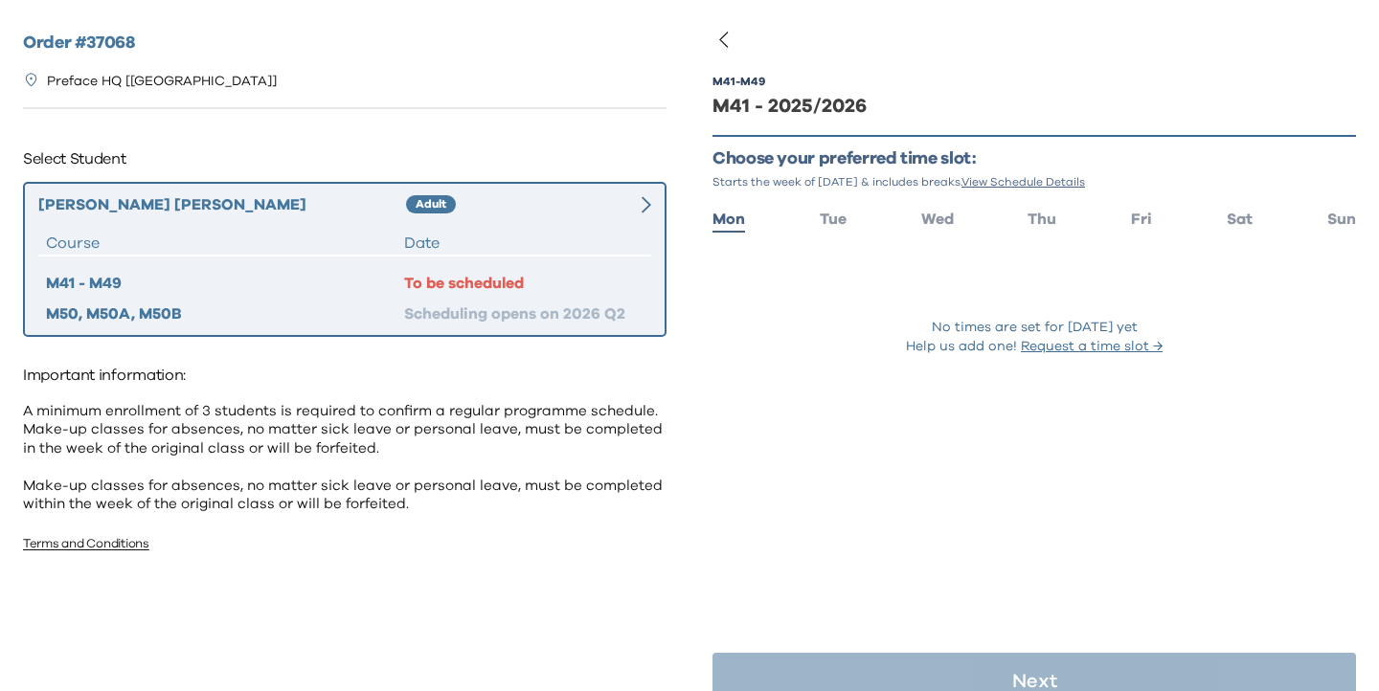
click at [1232, 202] on div "M41 - M49 M41 - 2025/2026 Choose your preferred time slot: Starts the week of […" at bounding box center [1034, 239] width 644 height 387
click at [1232, 215] on span "Sat" at bounding box center [1240, 219] width 26 height 15
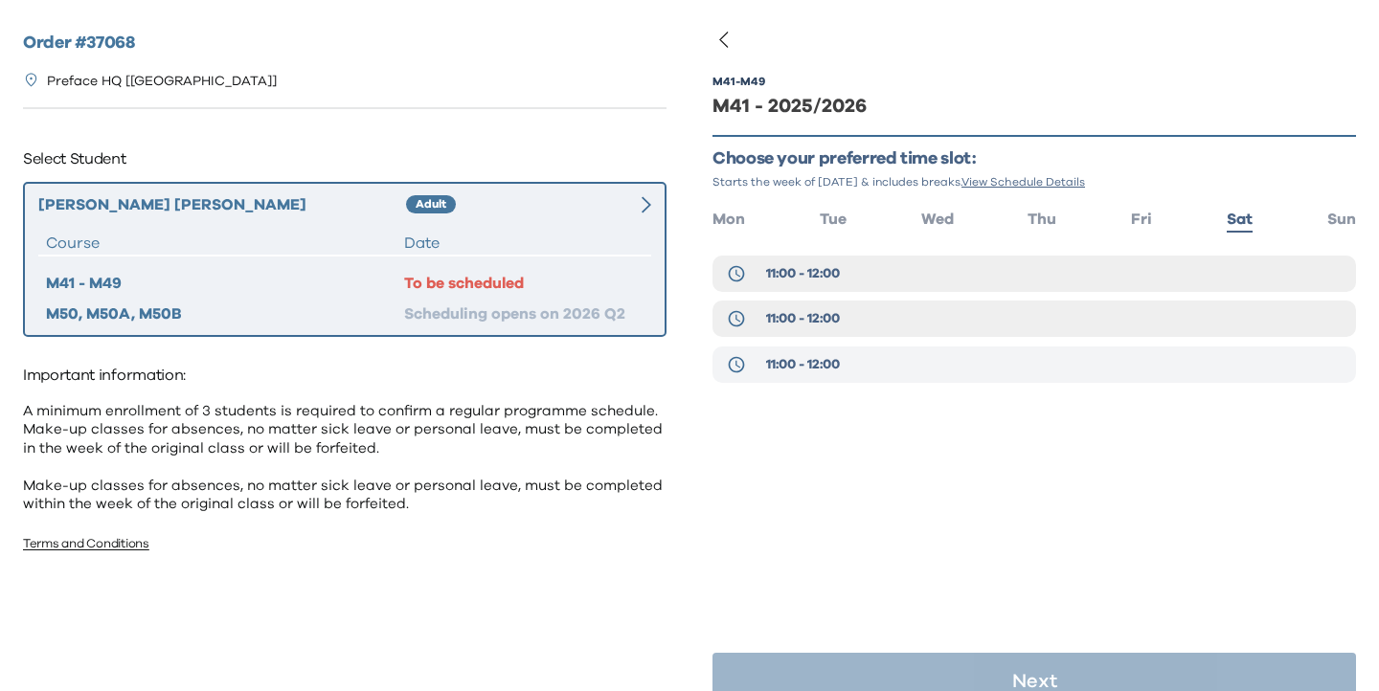
click at [782, 377] on button "11:00 - 12:00" at bounding box center [1034, 365] width 644 height 36
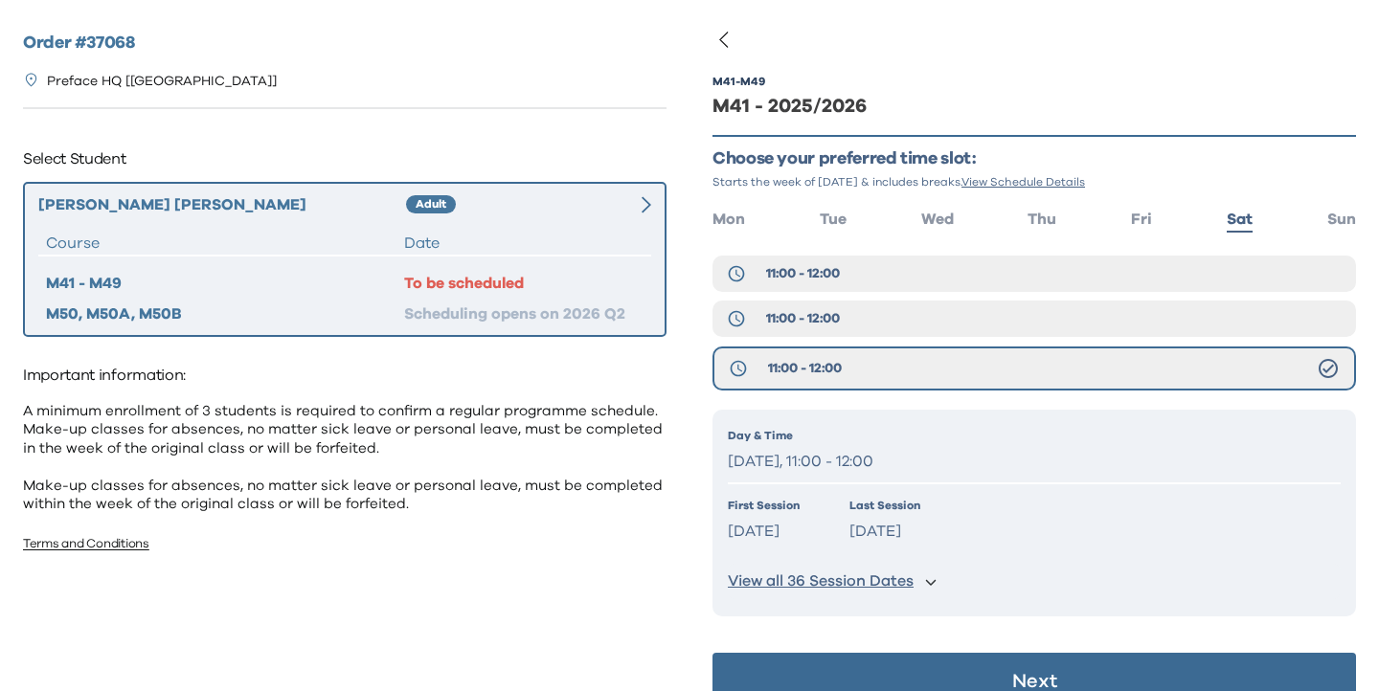
scroll to position [38, 0]
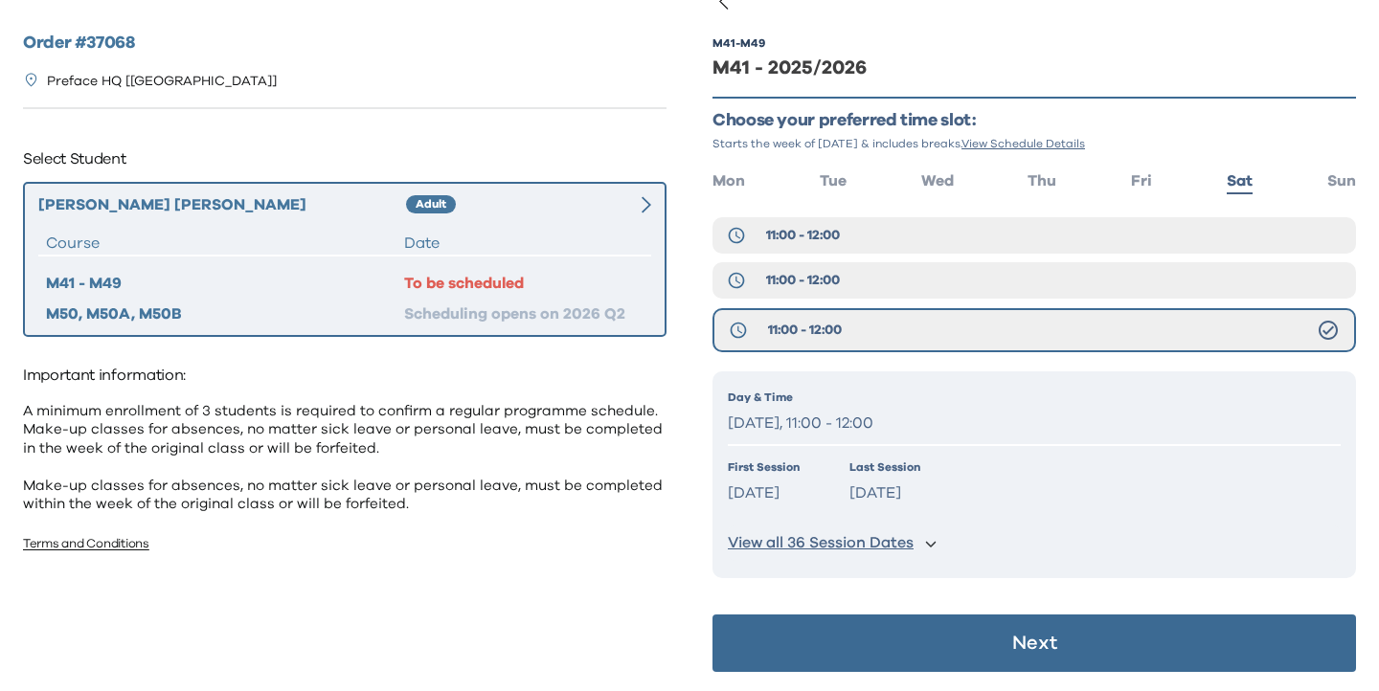
click at [926, 644] on button "Next" at bounding box center [1034, 643] width 644 height 57
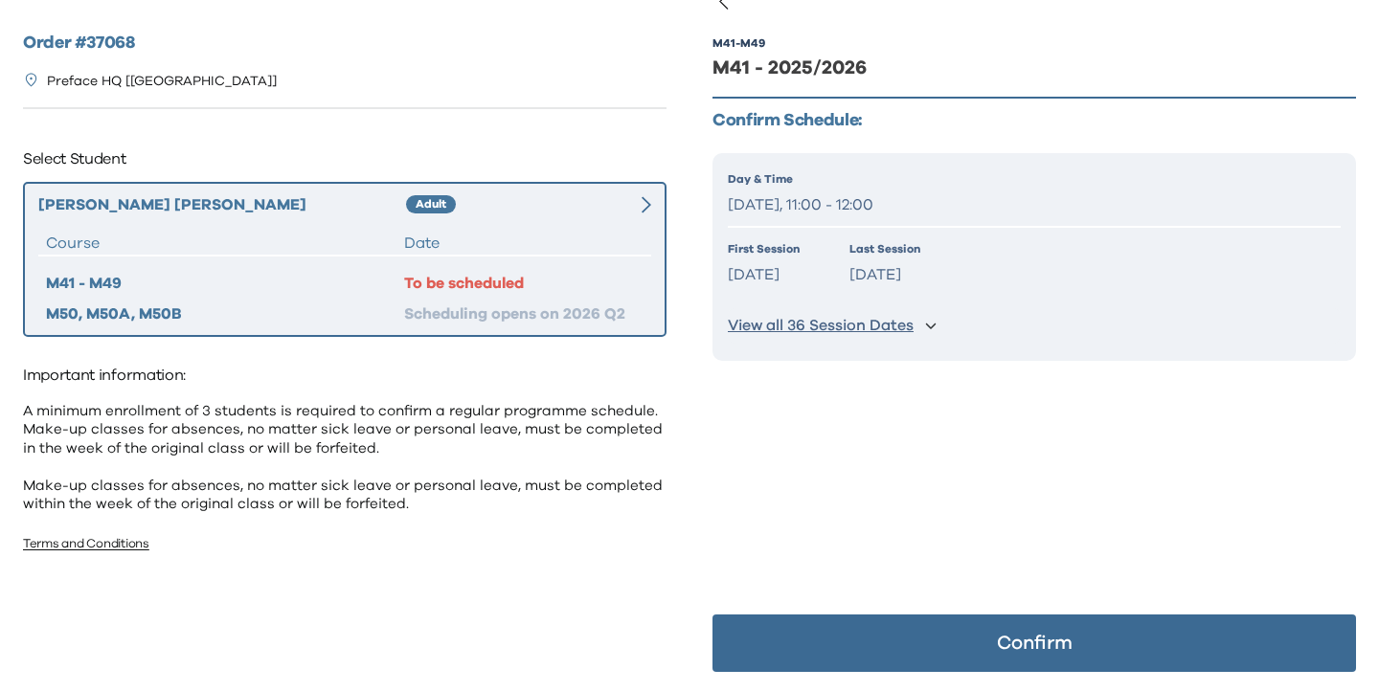
click at [926, 644] on button "Confirm" at bounding box center [1034, 643] width 644 height 57
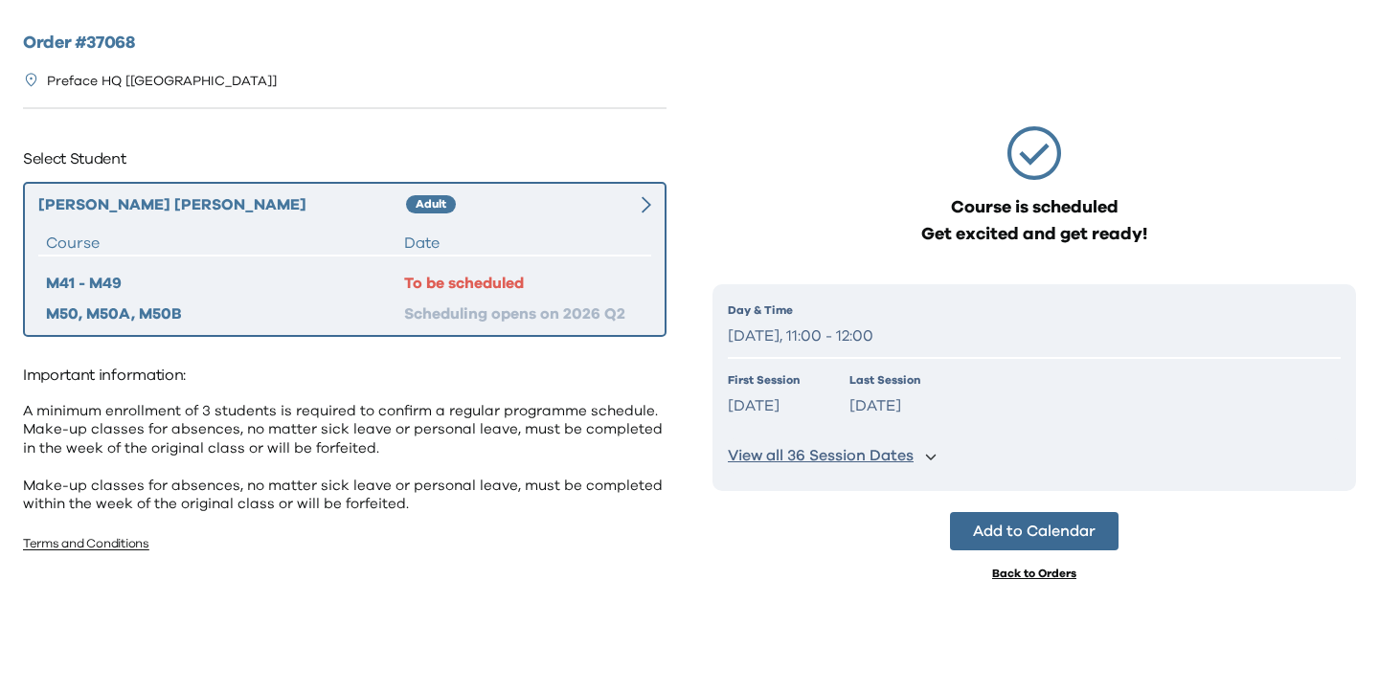
scroll to position [0, 0]
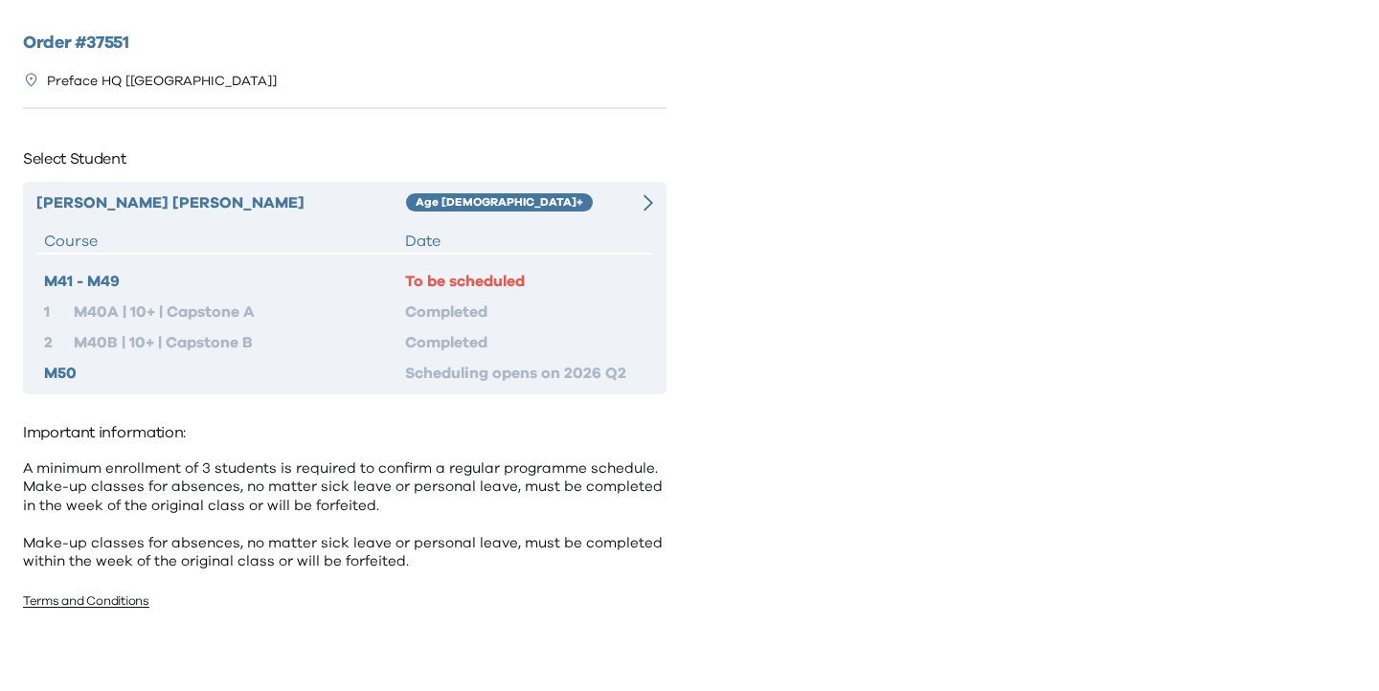
click at [640, 200] on div at bounding box center [637, 203] width 31 height 23
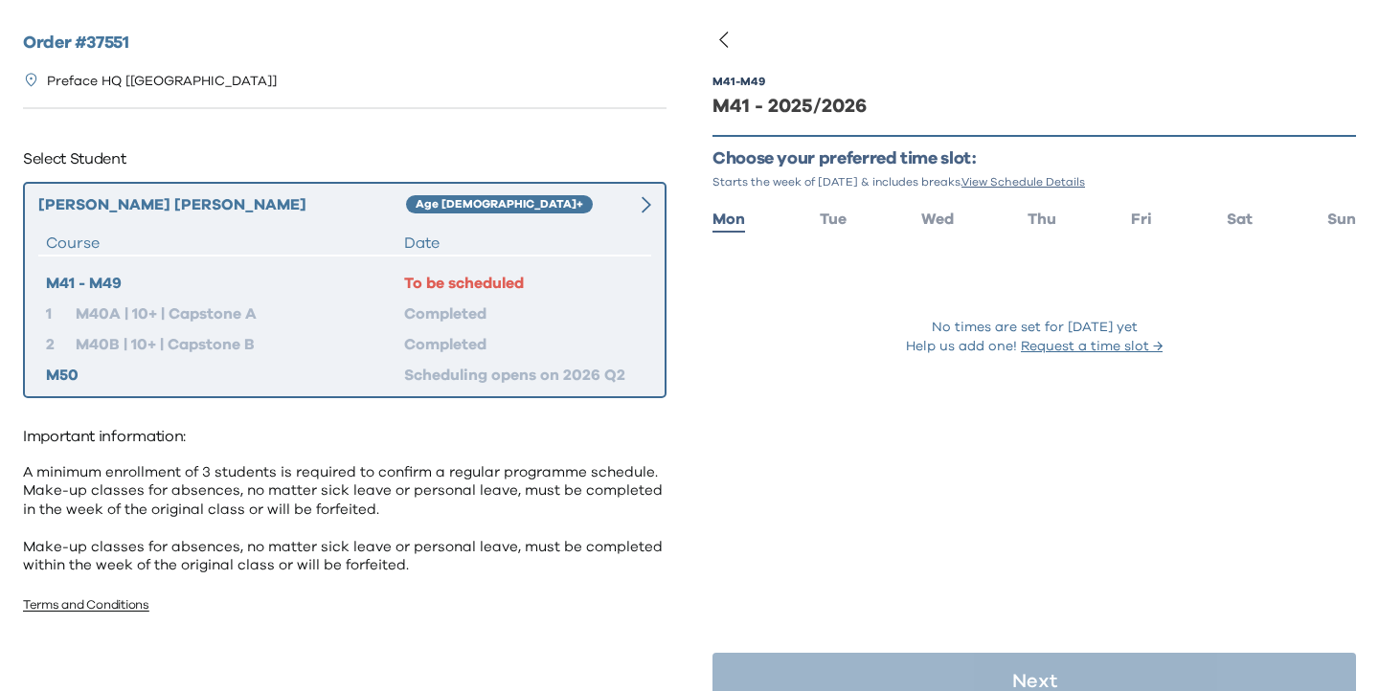
click at [1254, 222] on ul "Mon Tue Wed Thu Fri Sat Sun" at bounding box center [1034, 218] width 644 height 28
click at [1253, 221] on ul "Mon Tue Wed Thu Fri Sat Sun" at bounding box center [1034, 218] width 644 height 28
click at [1238, 215] on span "Sat" at bounding box center [1240, 219] width 26 height 15
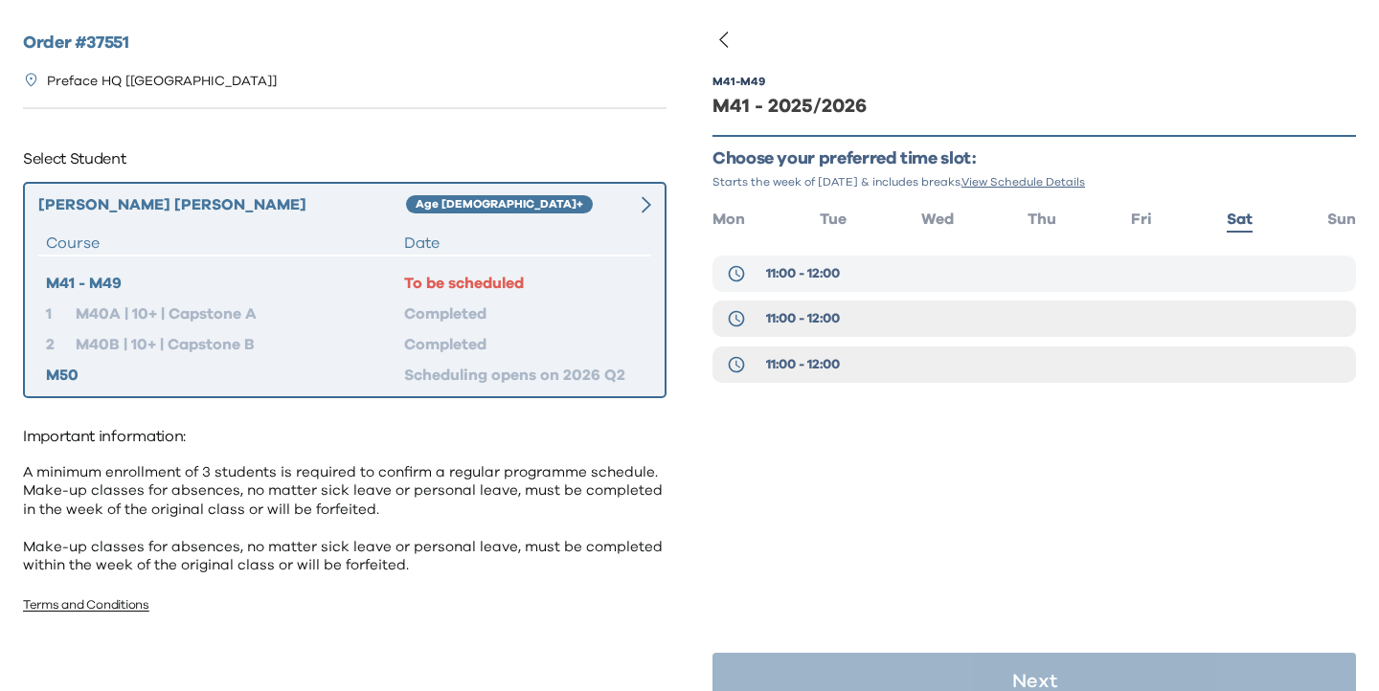
click at [867, 268] on button "11:00 - 12:00" at bounding box center [1034, 274] width 644 height 36
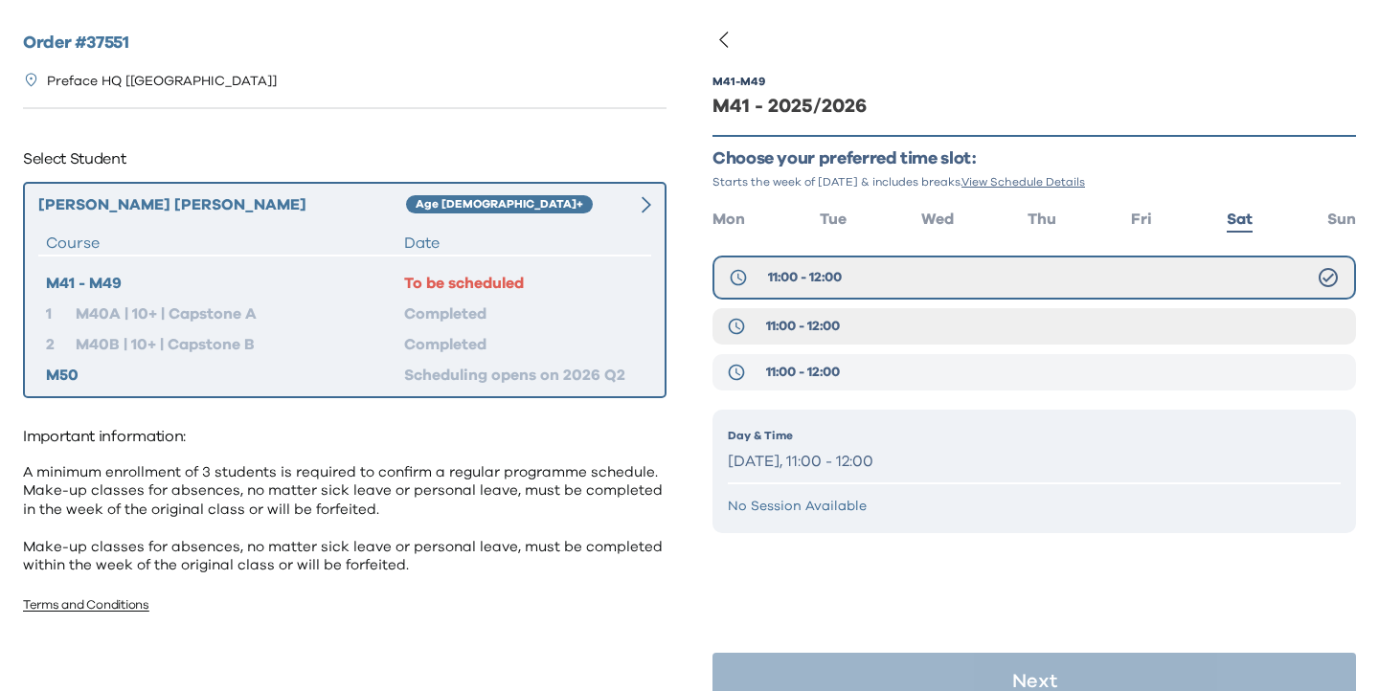
click at [829, 373] on span "11:00 - 12:00" at bounding box center [803, 372] width 74 height 19
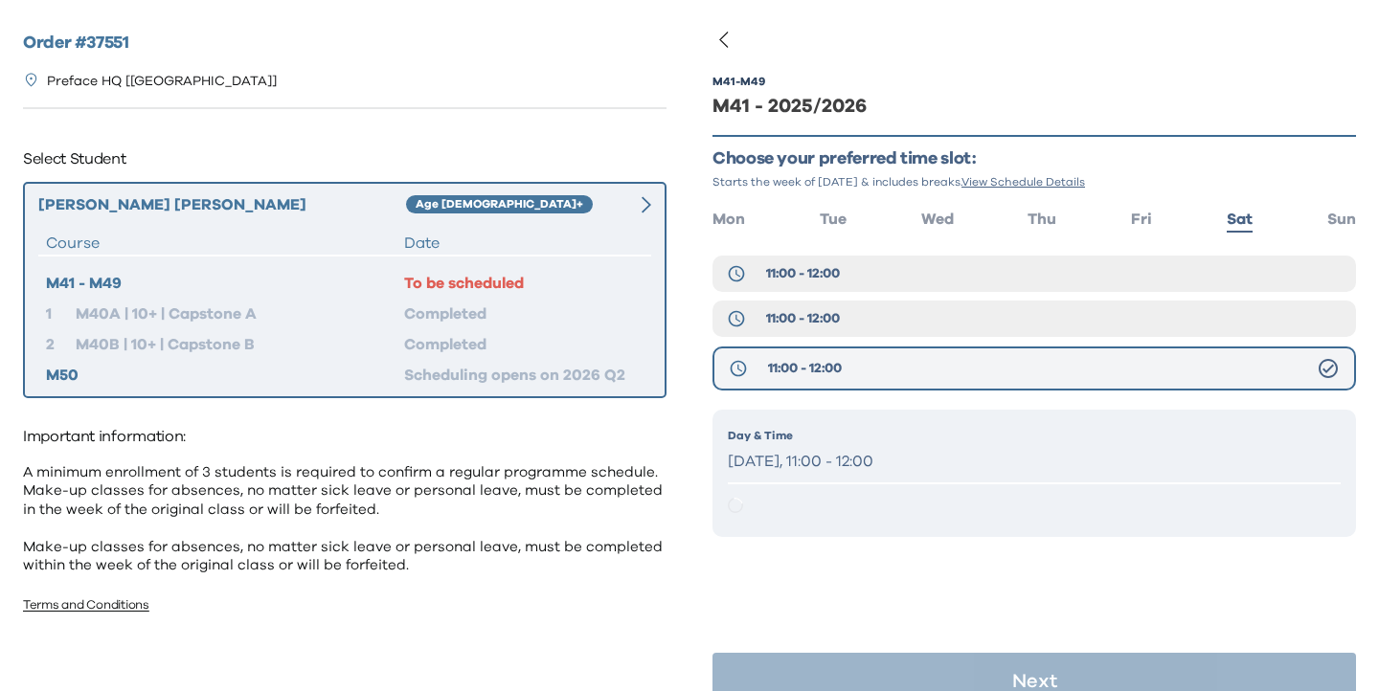
scroll to position [38, 0]
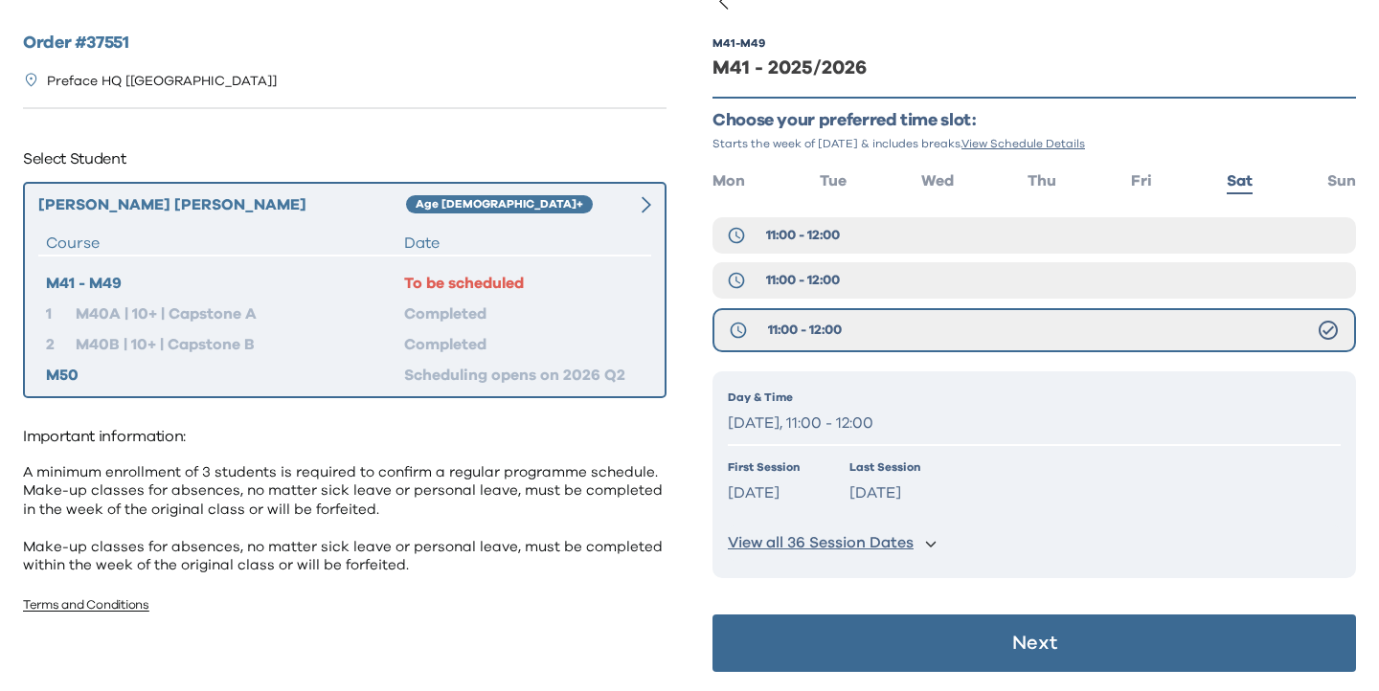
click at [904, 643] on button "Next" at bounding box center [1034, 643] width 644 height 57
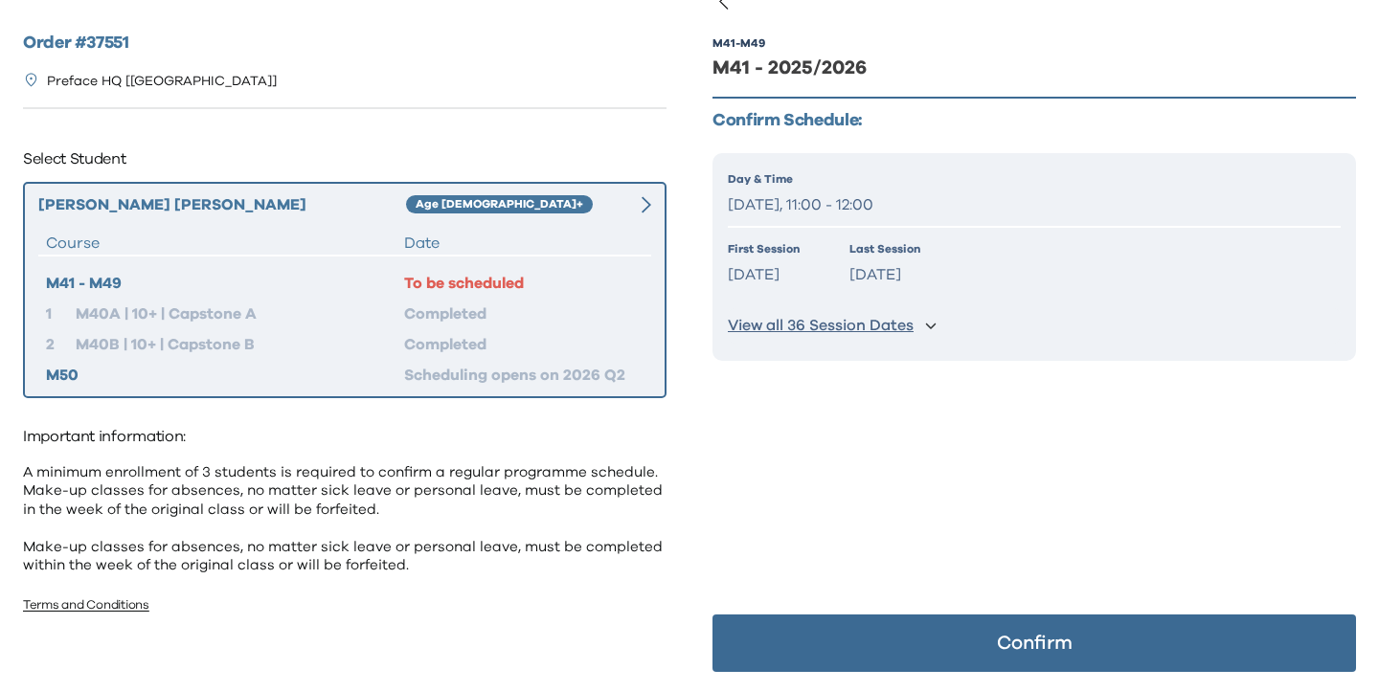
click at [904, 643] on button "Confirm" at bounding box center [1034, 643] width 644 height 57
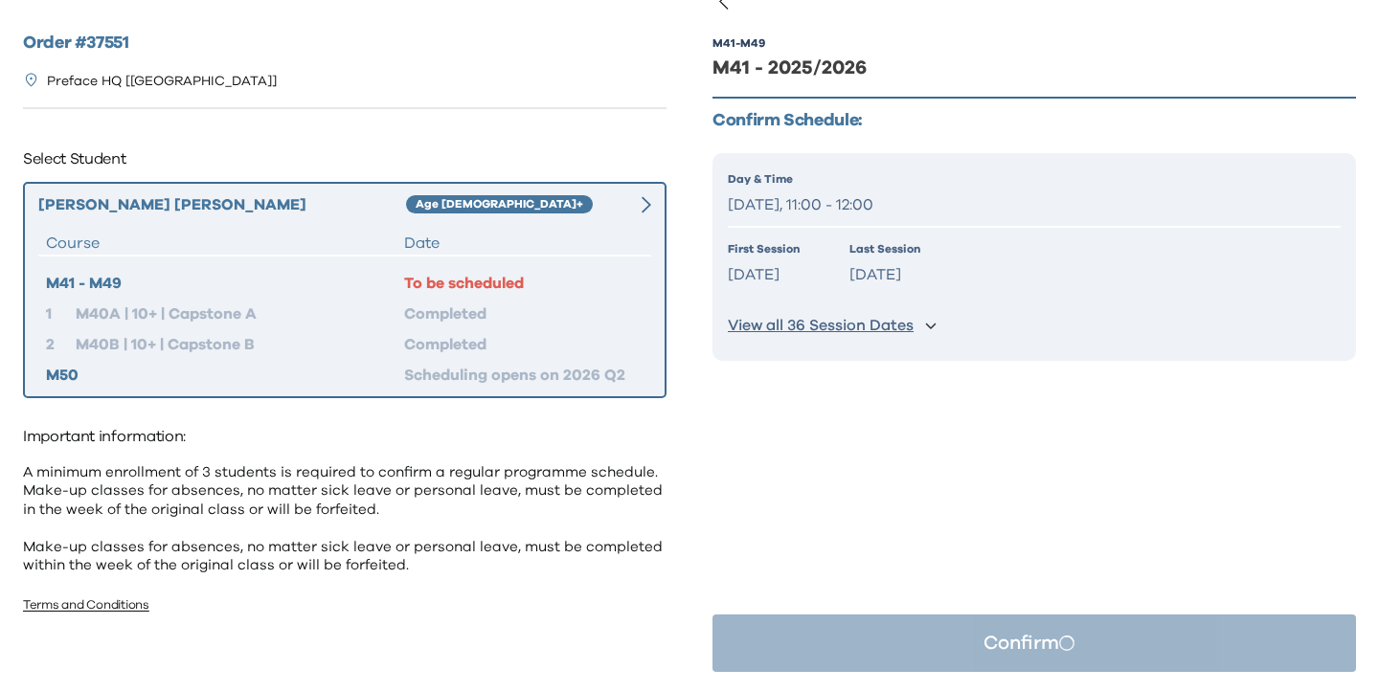
scroll to position [0, 0]
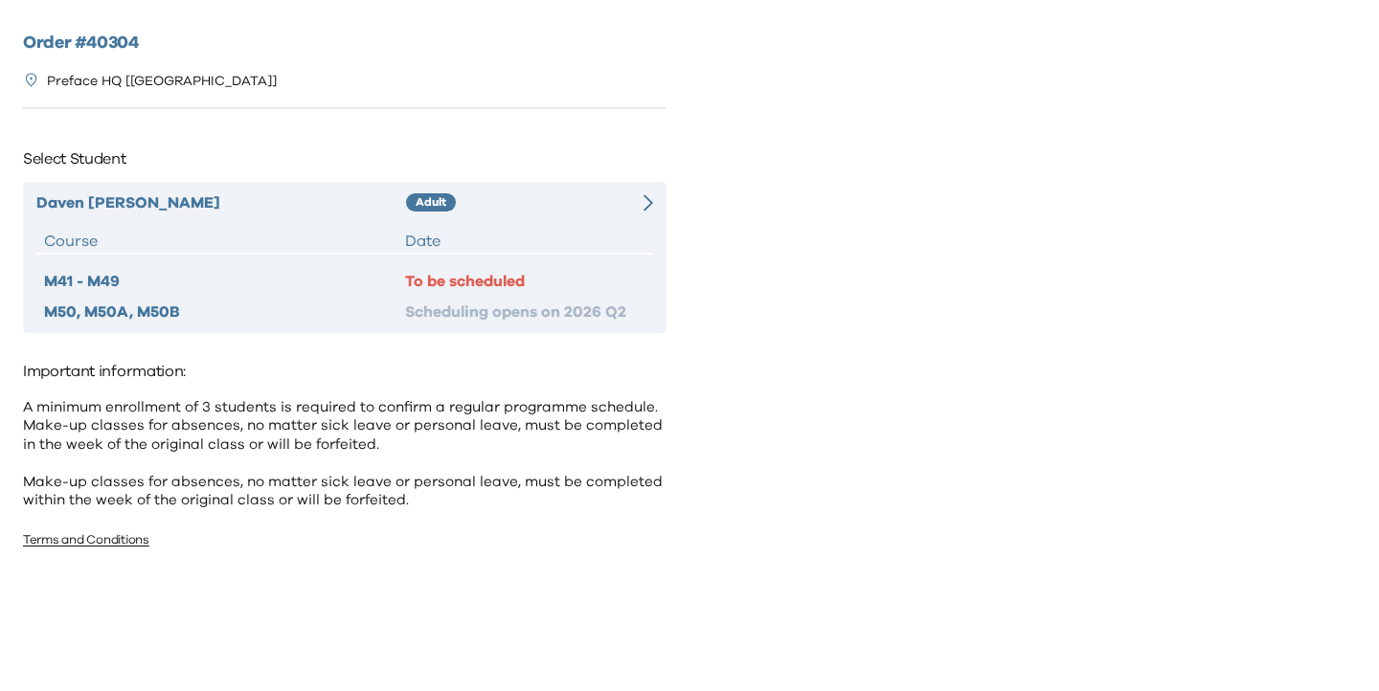
click at [651, 198] on icon at bounding box center [649, 202] width 10 height 17
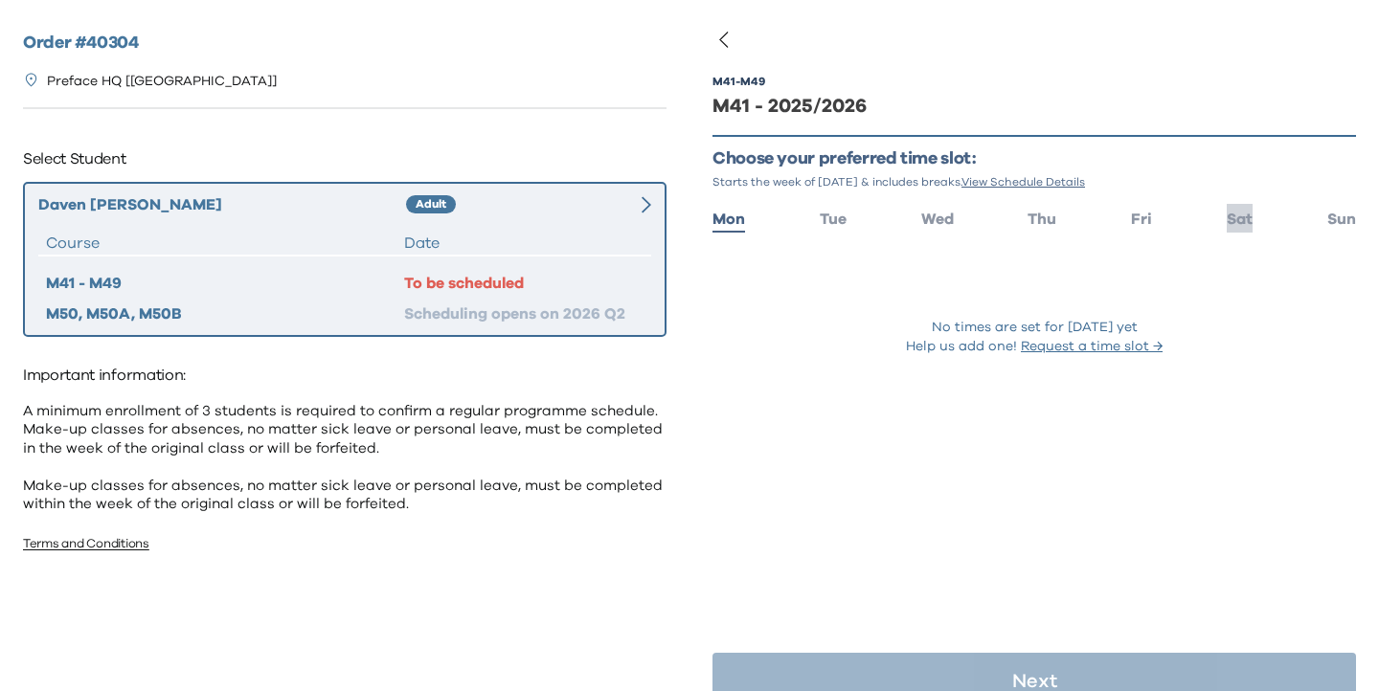
click at [1245, 219] on span "Sat" at bounding box center [1240, 219] width 26 height 15
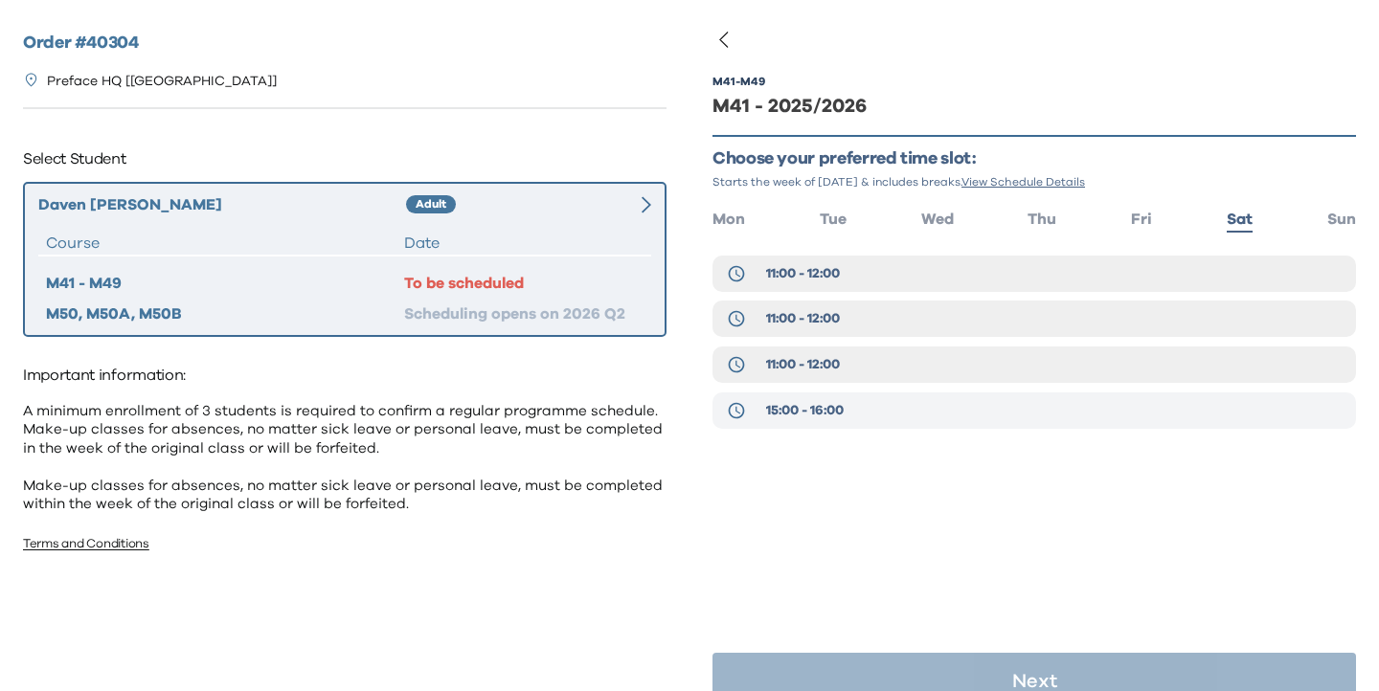
click at [972, 411] on button "15:00 - 16:00" at bounding box center [1034, 411] width 644 height 36
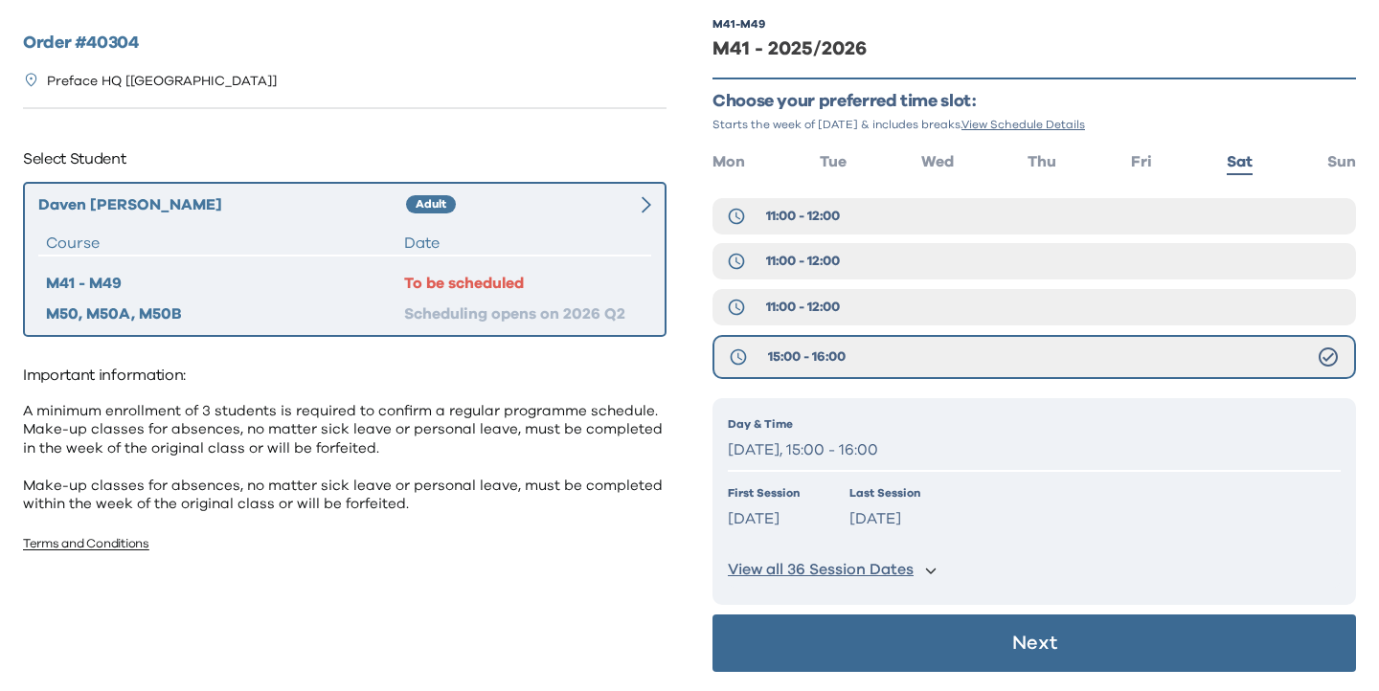
click at [969, 640] on button "Next" at bounding box center [1034, 643] width 644 height 57
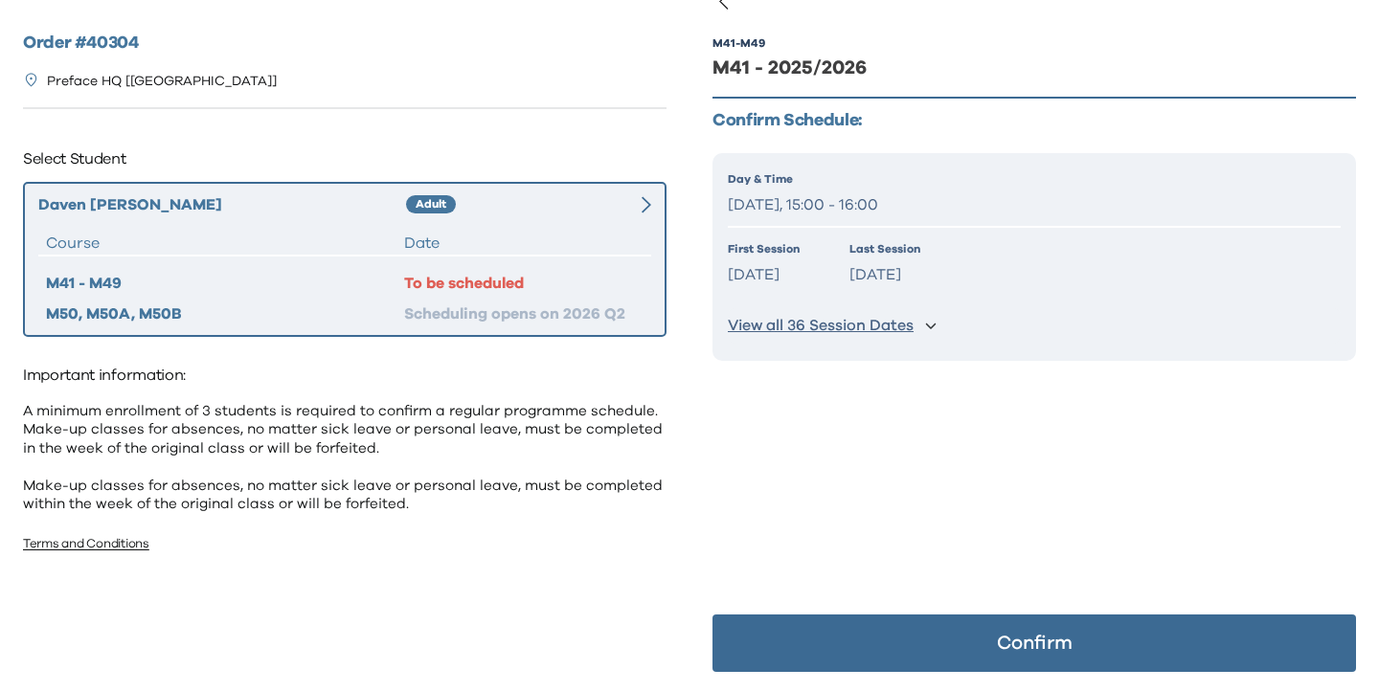
scroll to position [38, 0]
click at [969, 640] on button "Confirm" at bounding box center [1034, 643] width 644 height 57
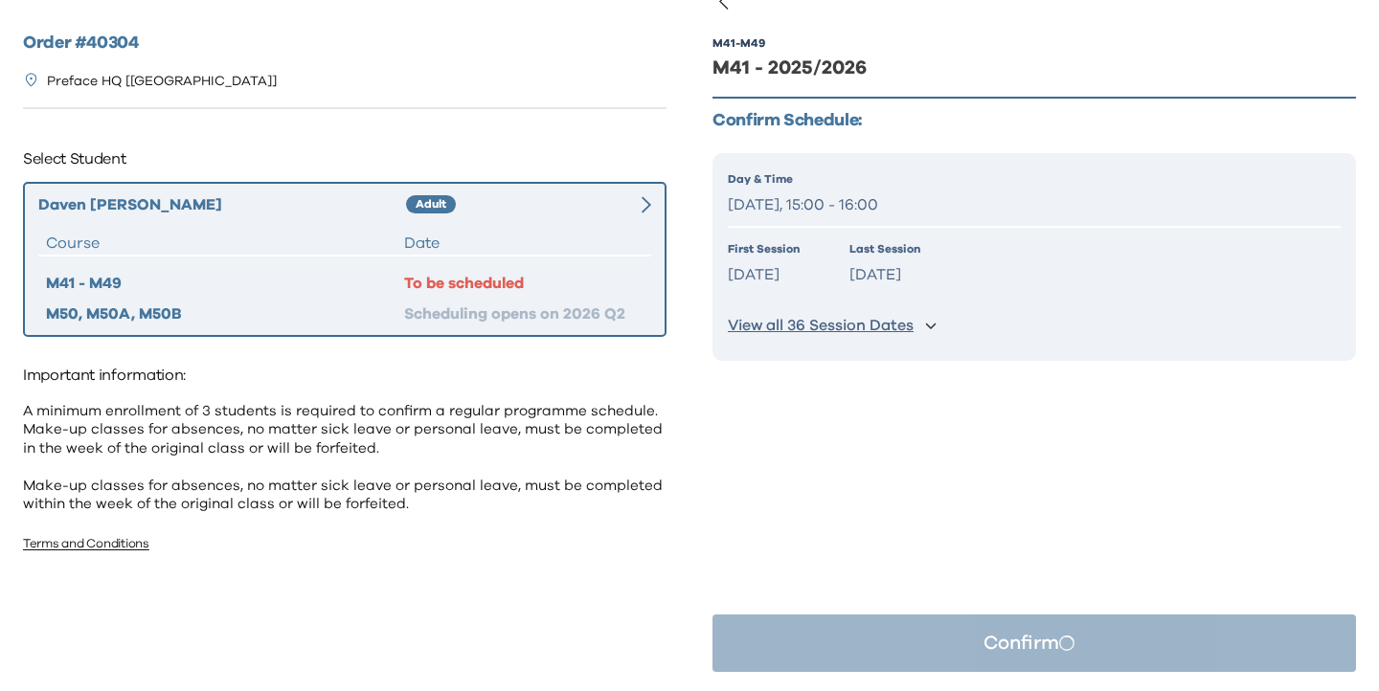
scroll to position [0, 0]
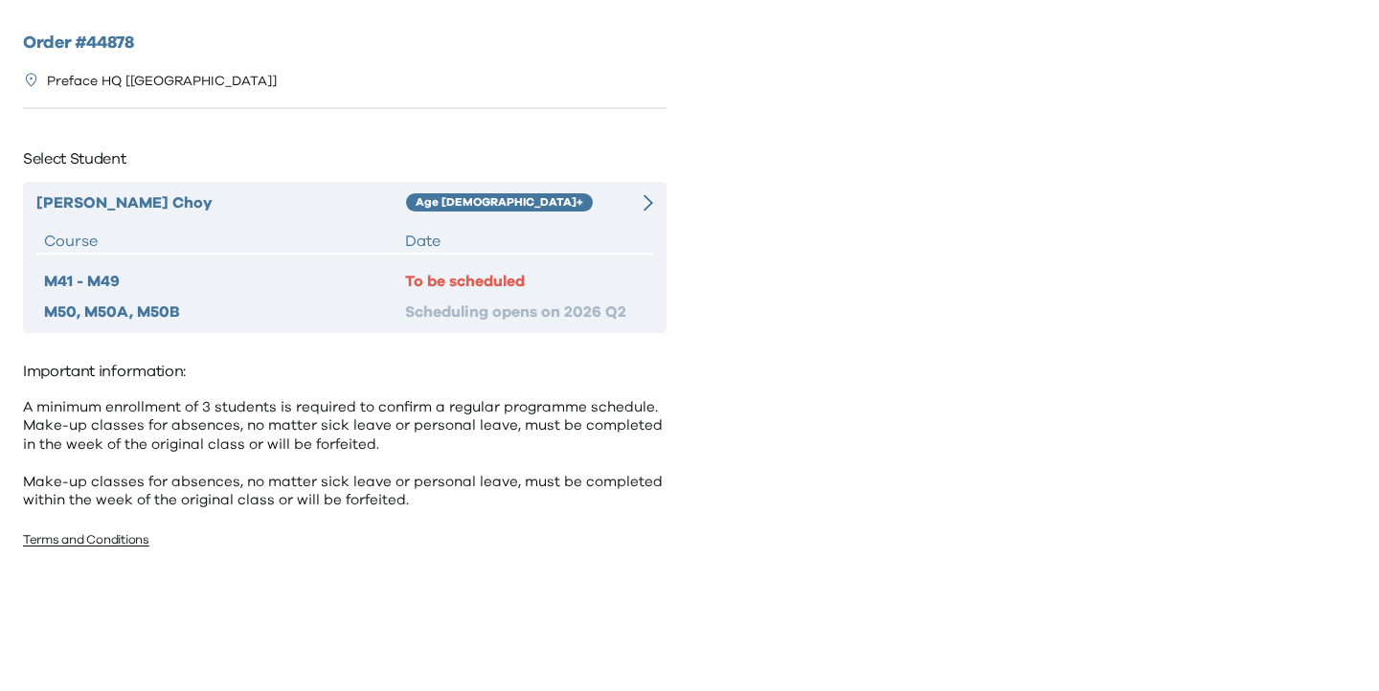
click at [644, 205] on icon at bounding box center [649, 202] width 10 height 17
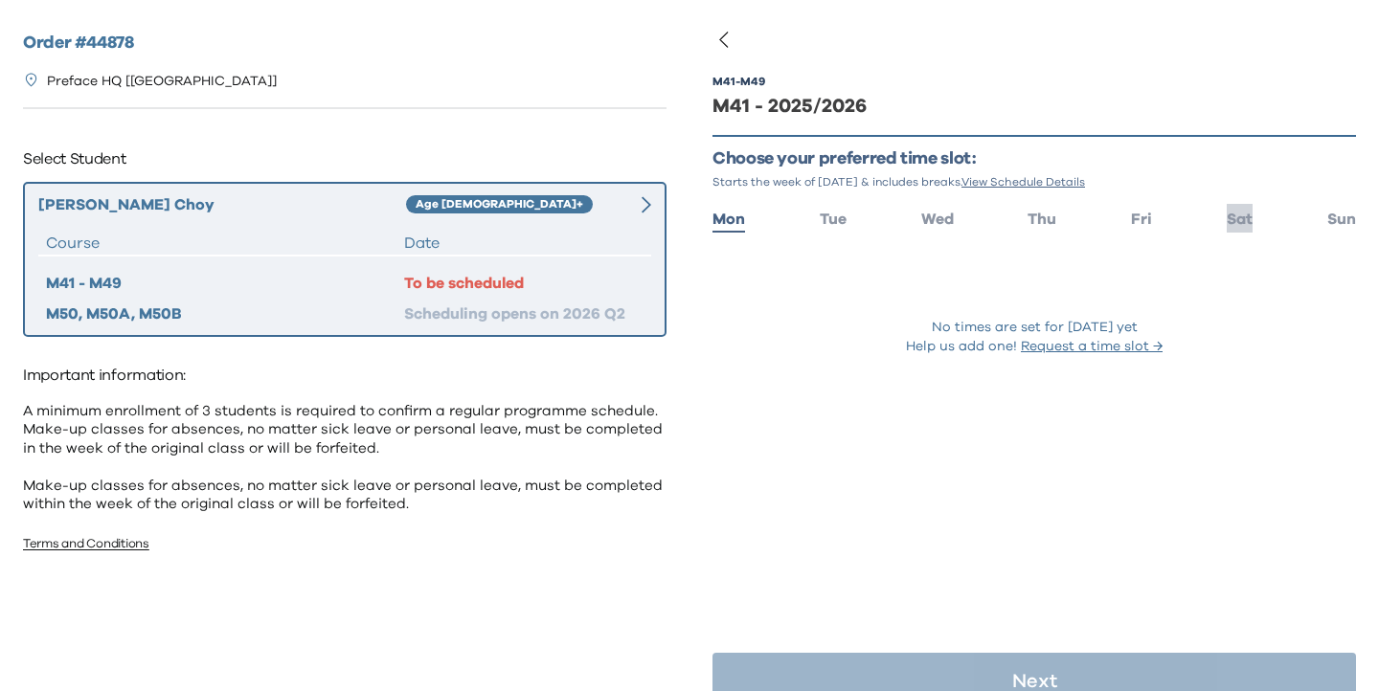
click at [1244, 219] on span "Sat" at bounding box center [1240, 219] width 26 height 15
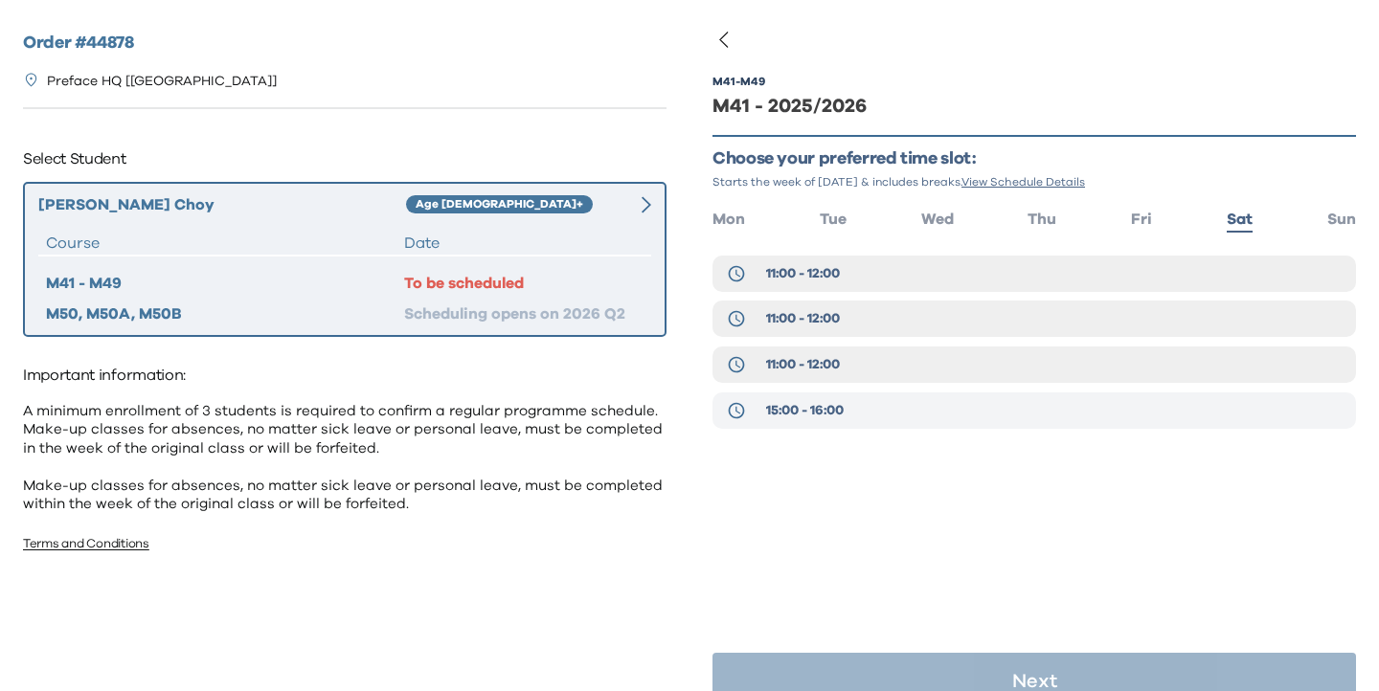
click at [875, 408] on button "15:00 - 16:00" at bounding box center [1034, 411] width 644 height 36
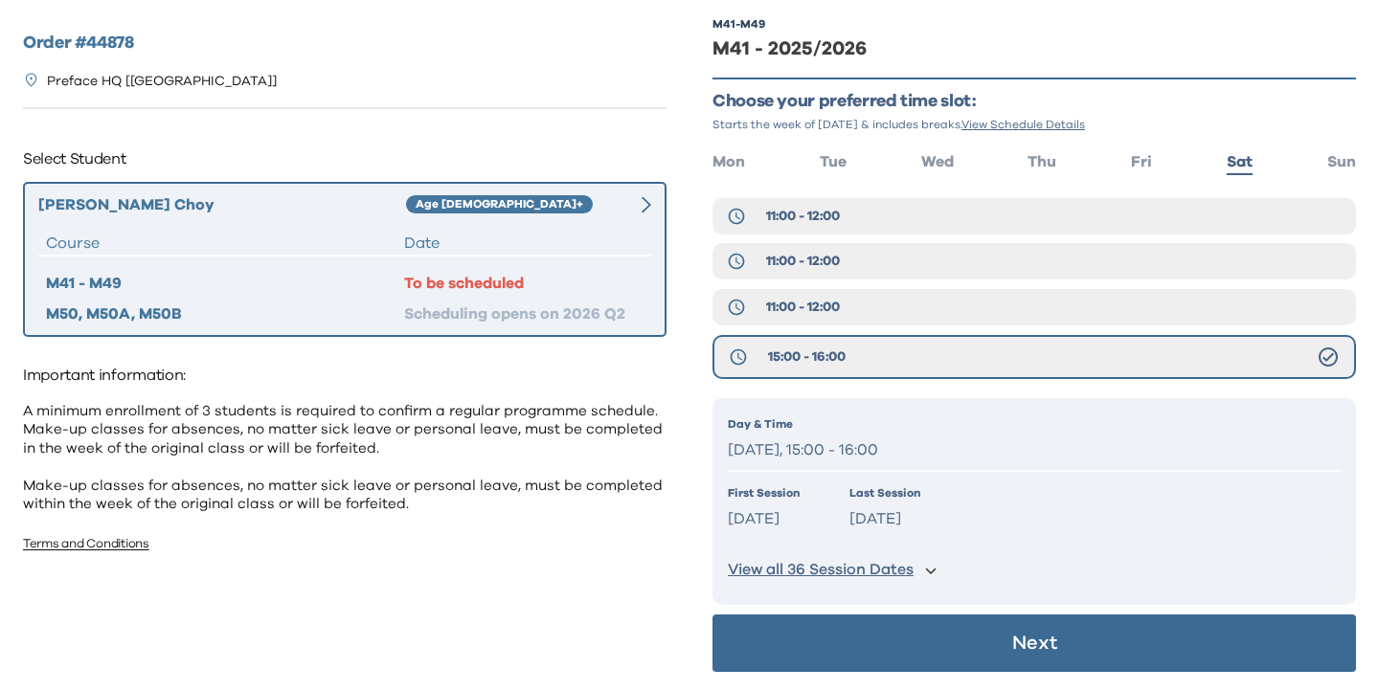
click at [948, 658] on button "Next" at bounding box center [1034, 643] width 644 height 57
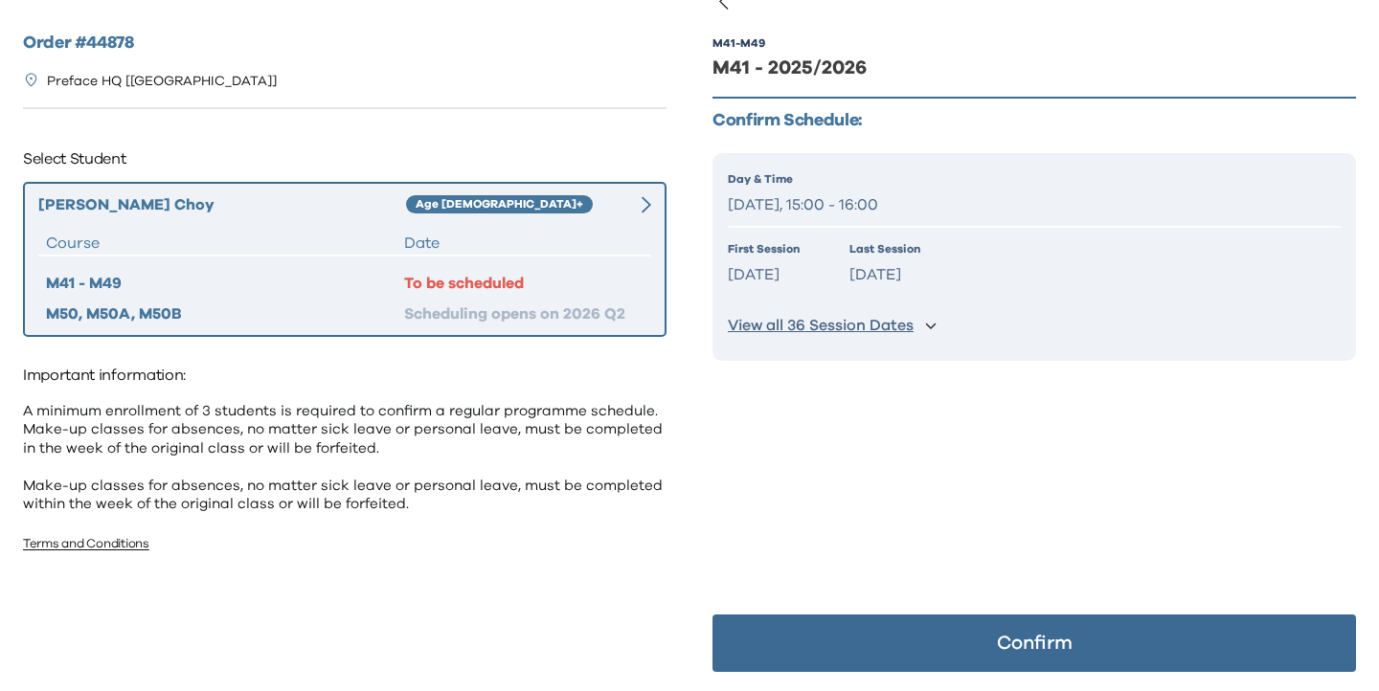
click at [949, 643] on button "Confirm" at bounding box center [1034, 643] width 644 height 57
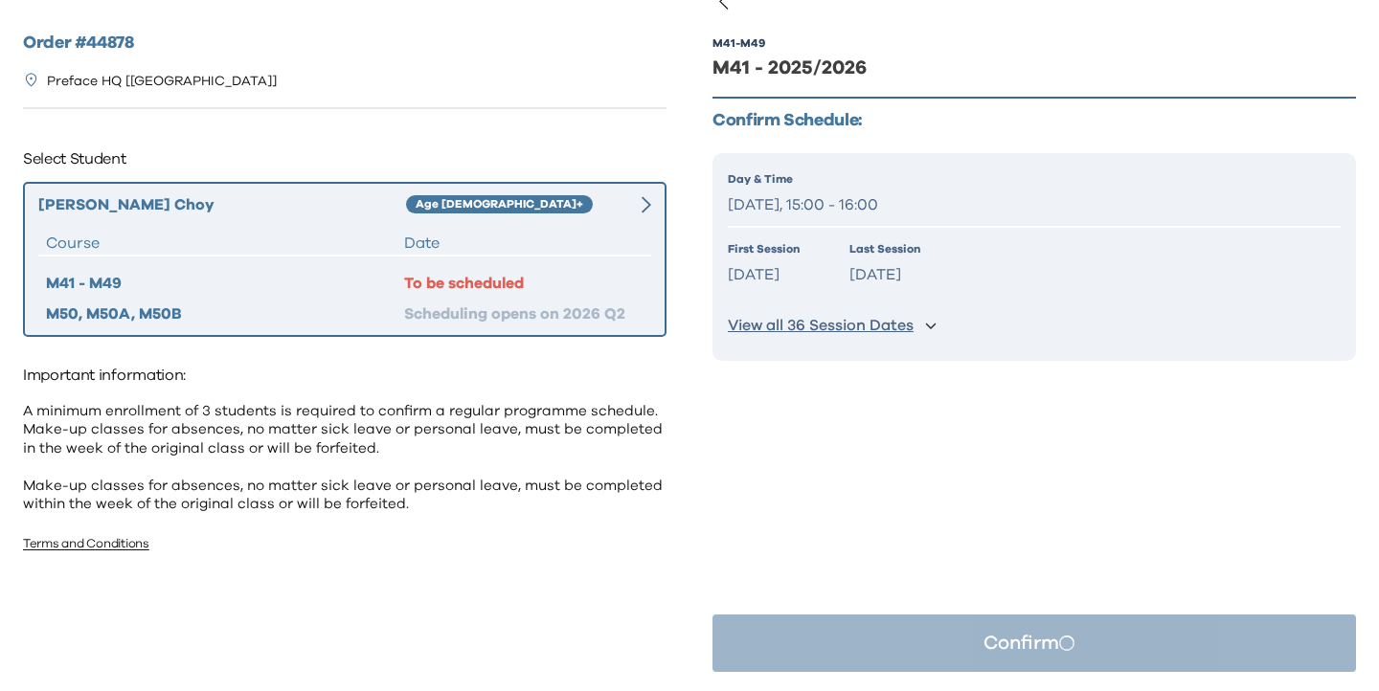
scroll to position [0, 0]
